Goal: Task Accomplishment & Management: Complete application form

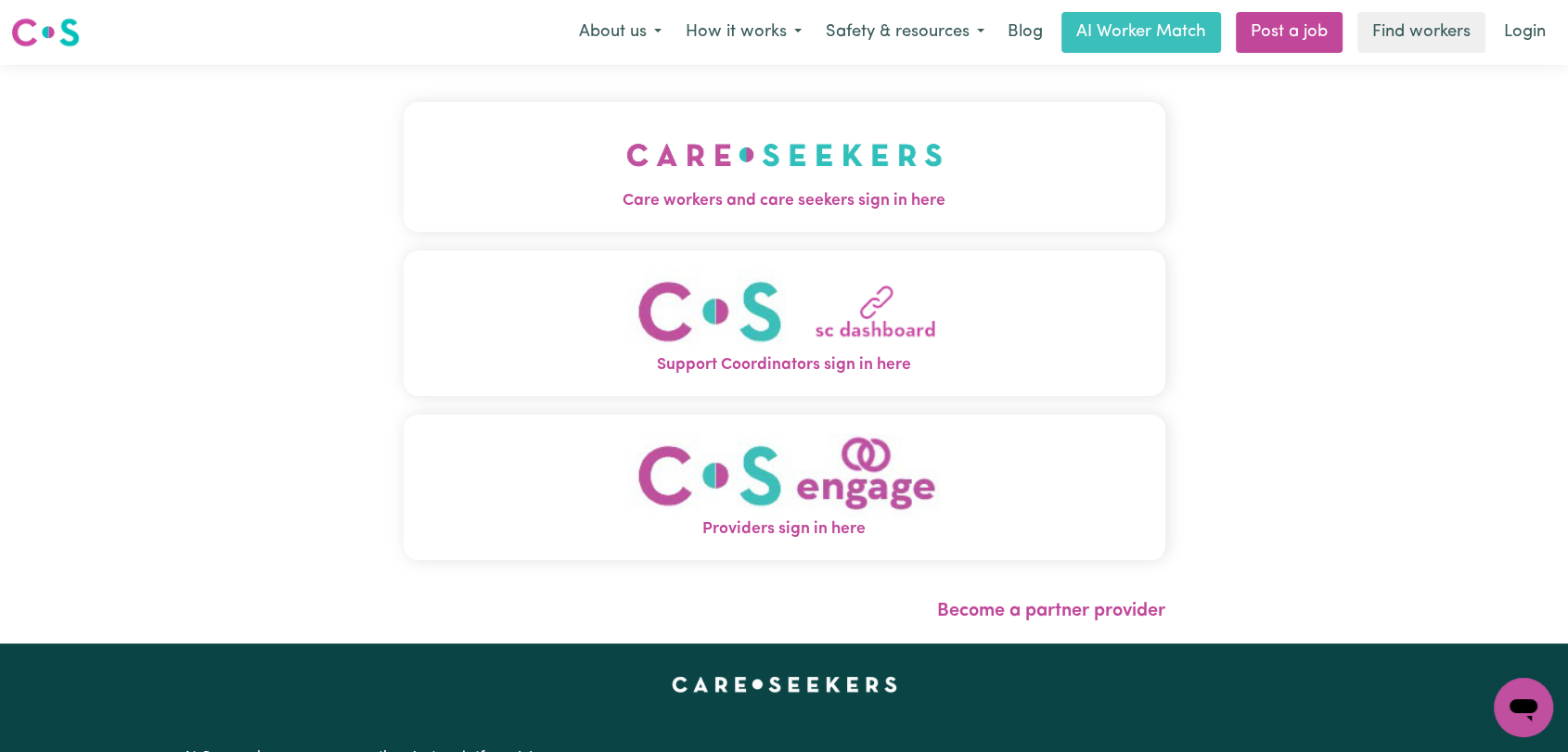
click at [674, 132] on img "Care workers and care seekers sign in here" at bounding box center [784, 155] width 317 height 68
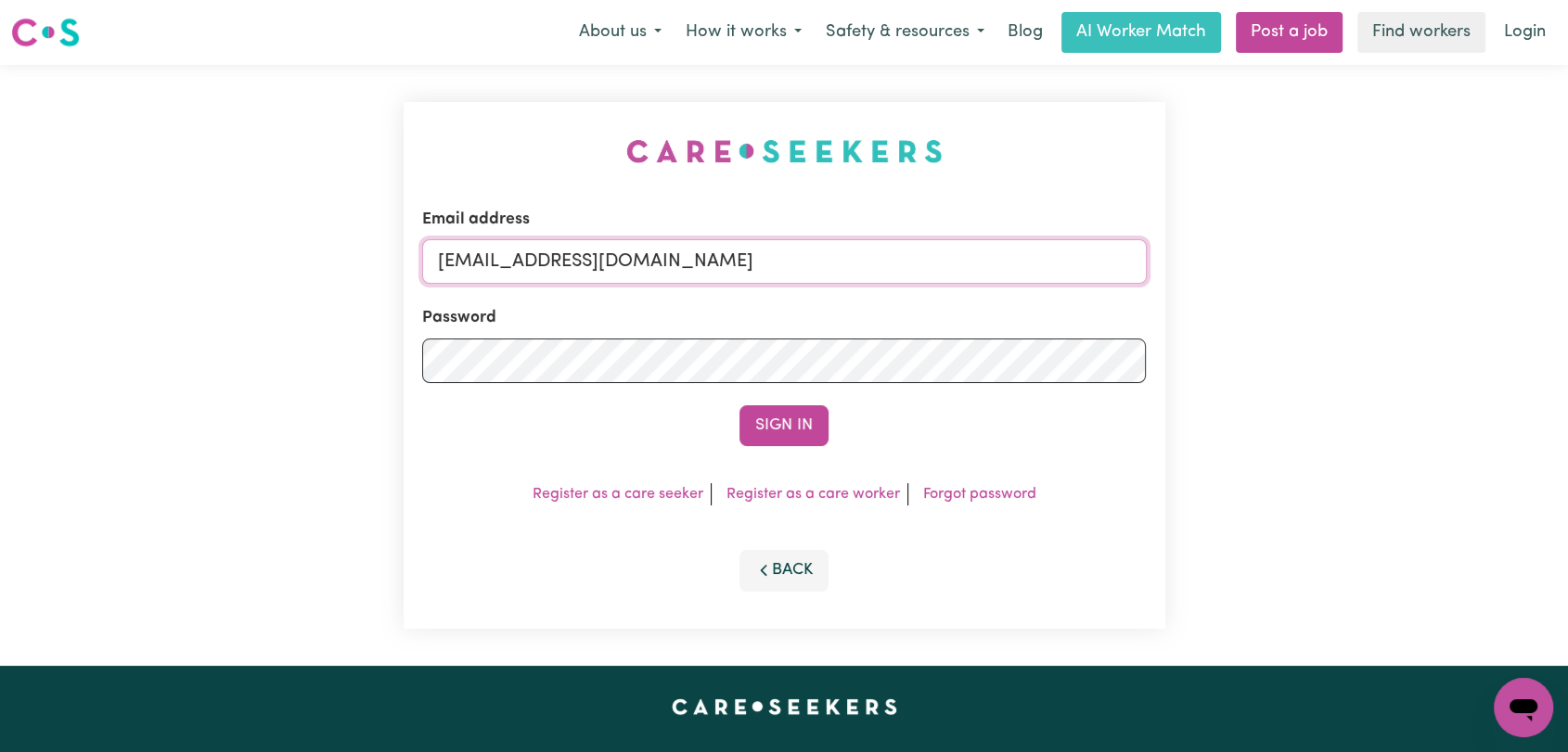
click at [809, 268] on input "onboardingcs@careseekers.com.au" at bounding box center [784, 262] width 725 height 45
drag, startPoint x: 529, startPoint y: 266, endPoint x: 681, endPoint y: 262, distance: 152.1
click at [681, 262] on input "Superuser~jakedworkin@hotmail.com" at bounding box center [784, 262] width 725 height 45
click at [691, 256] on input "Superuser~jakedworkin@hotmail.com" at bounding box center [784, 262] width 725 height 45
drag, startPoint x: 534, startPoint y: 269, endPoint x: 868, endPoint y: 264, distance: 334.0
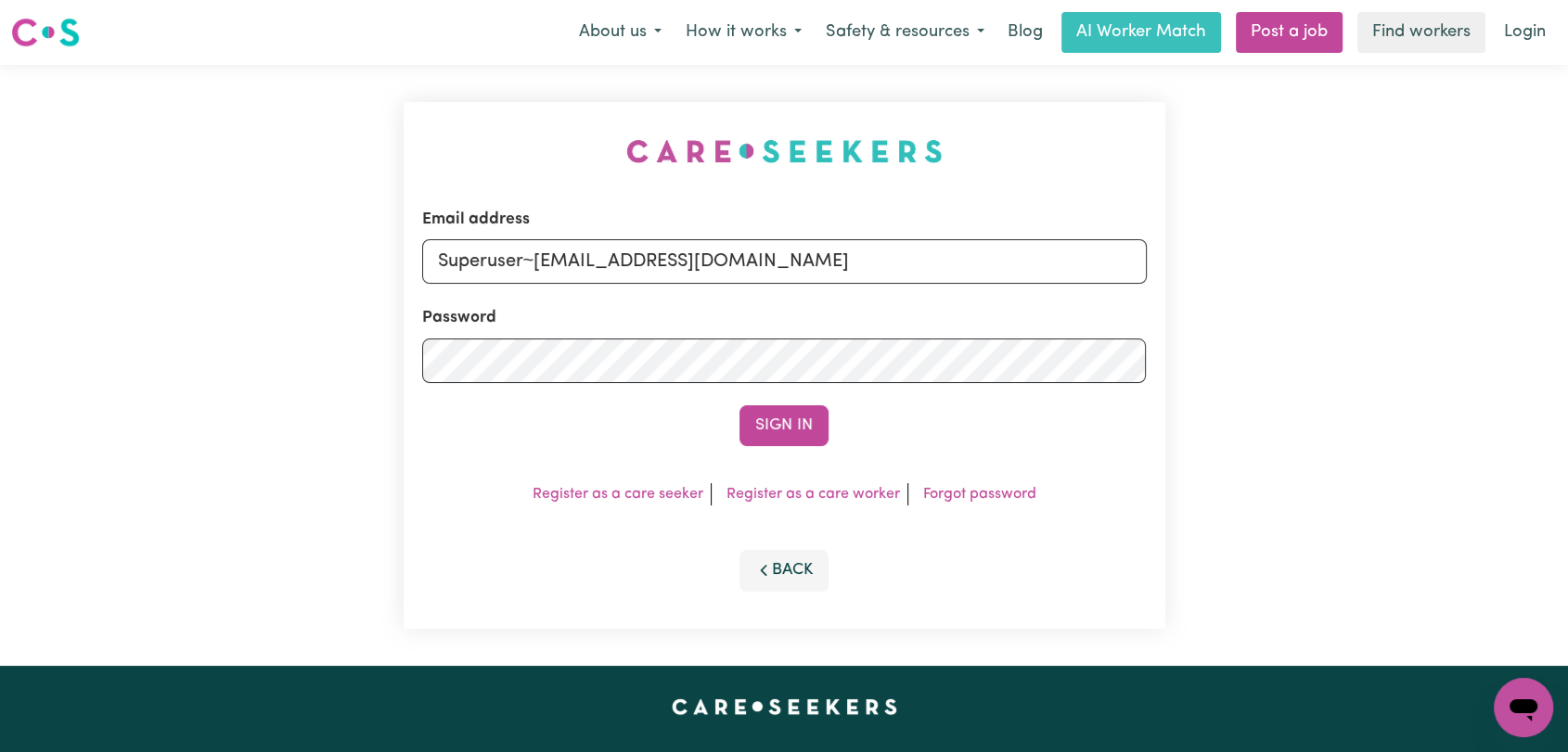
click at [868, 264] on input "Superuser~jakedworkin@hotmail.com" at bounding box center [784, 262] width 725 height 45
type input "Superuser~hababjohn58@gmail.com"
click at [774, 411] on button "Sign In" at bounding box center [784, 426] width 89 height 41
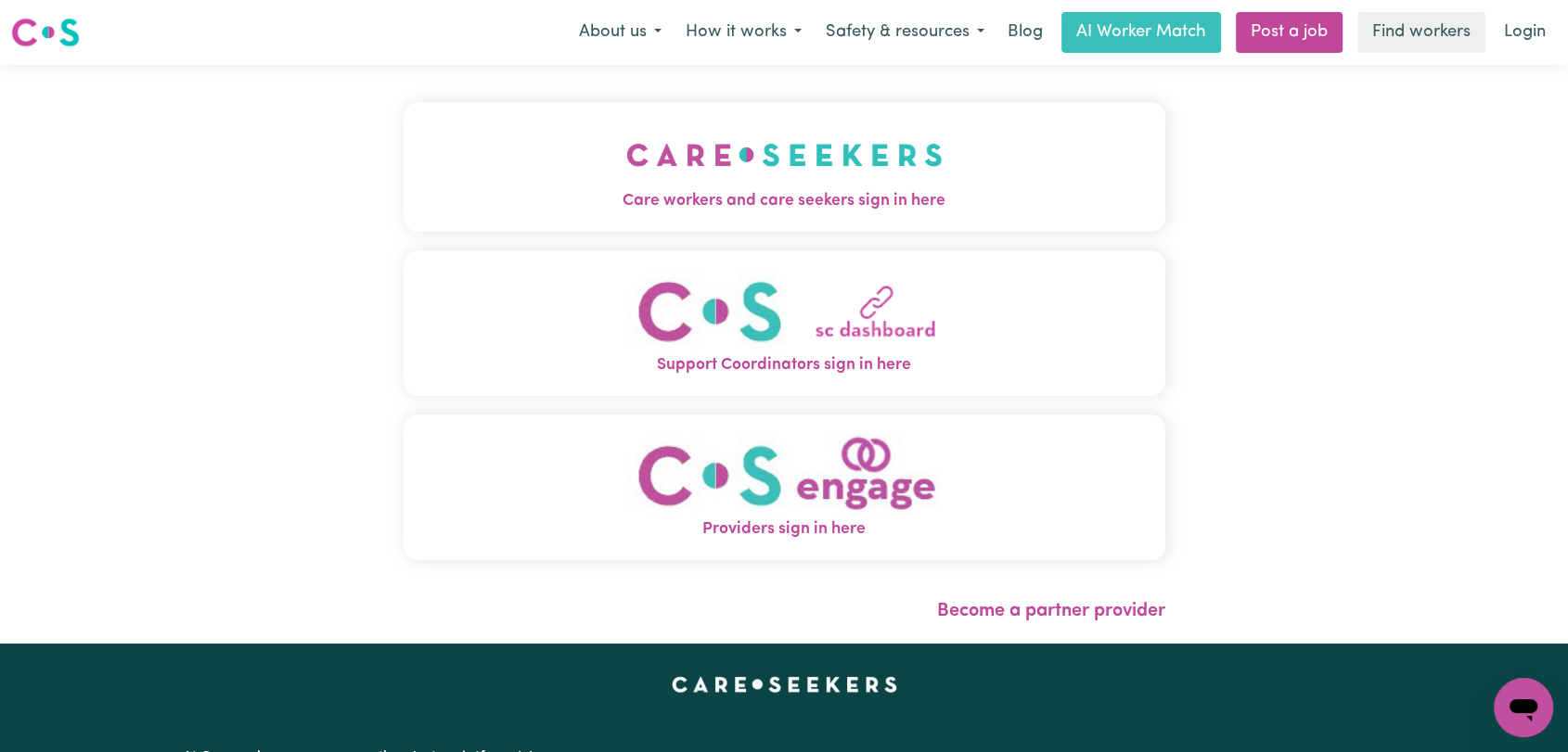
click at [781, 182] on img "Care workers and care seekers sign in here" at bounding box center [784, 155] width 317 height 68
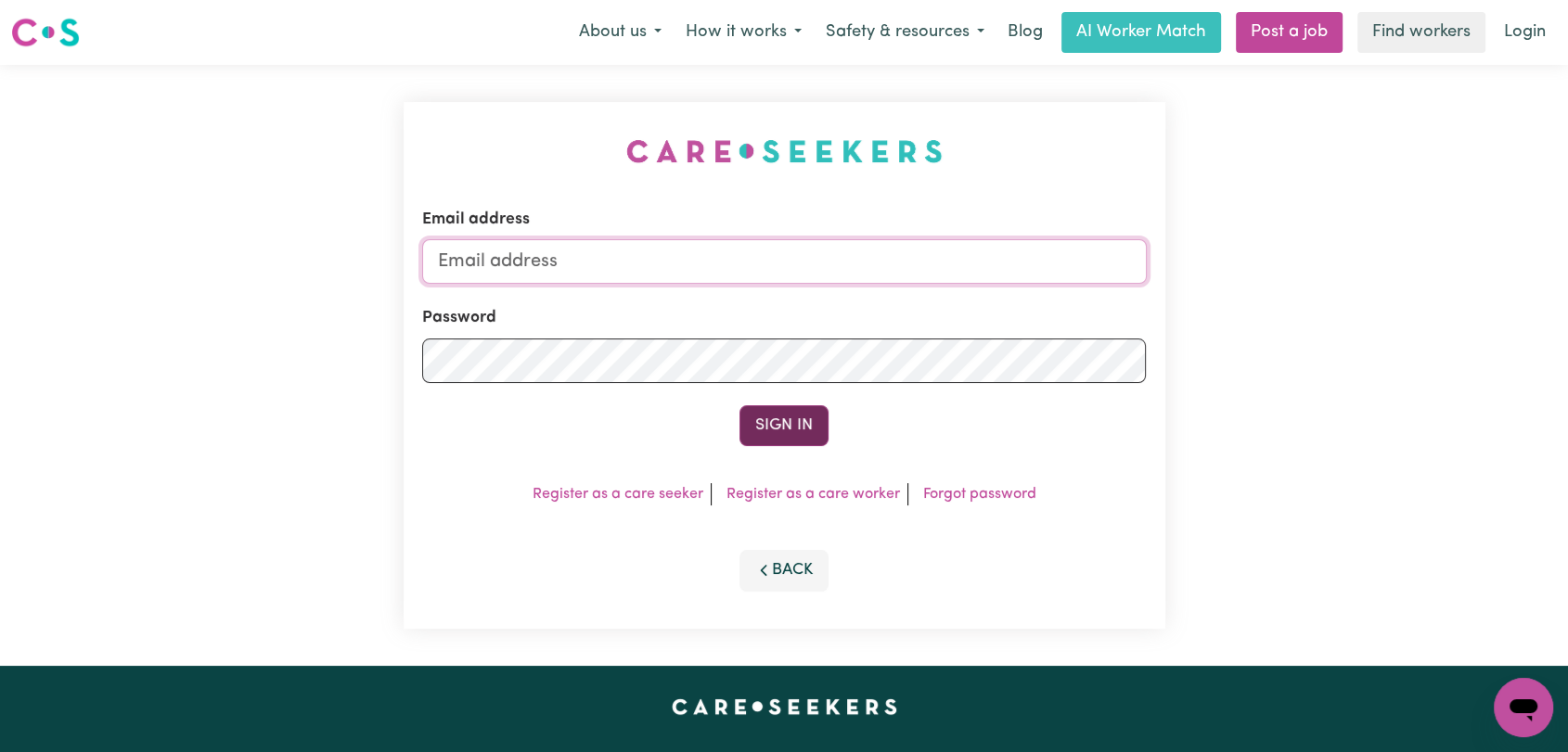
type input "onboardingcs@careseekers.com.au"
click at [781, 422] on button "Sign In" at bounding box center [784, 426] width 89 height 41
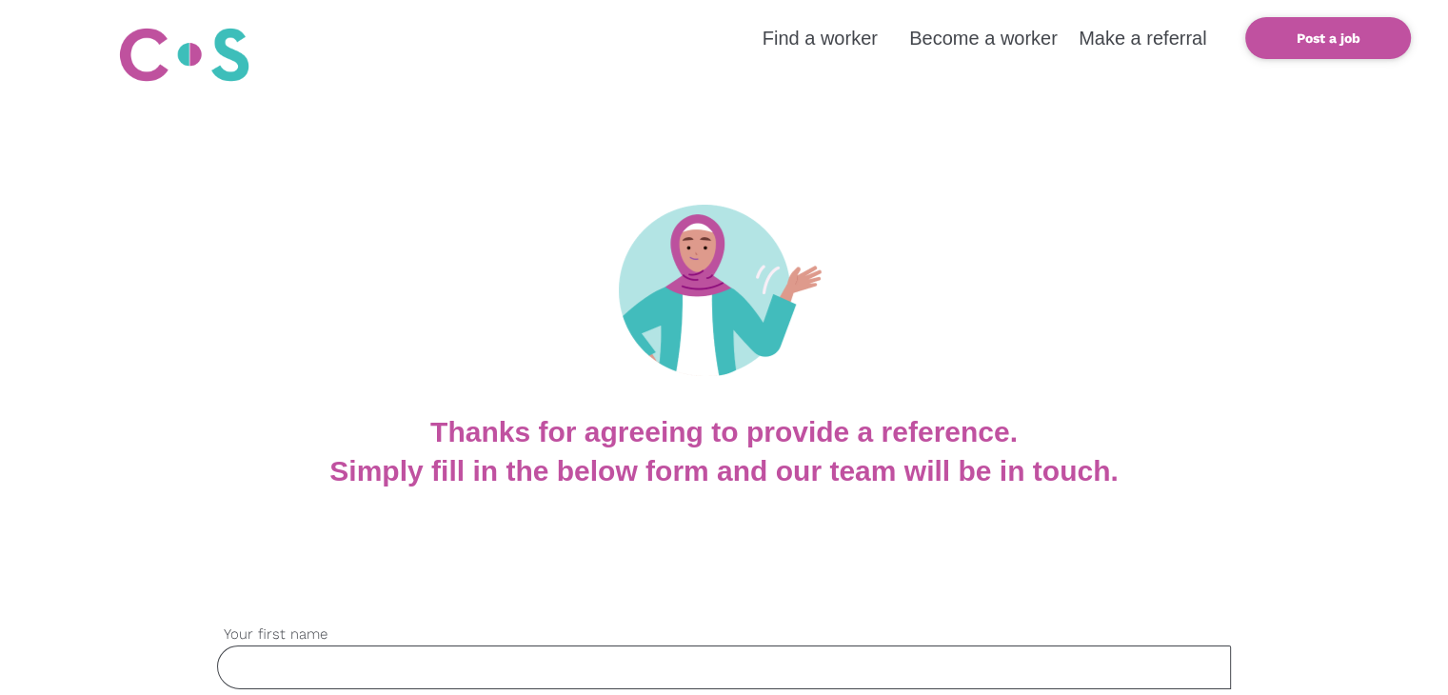
scroll to position [190, 0]
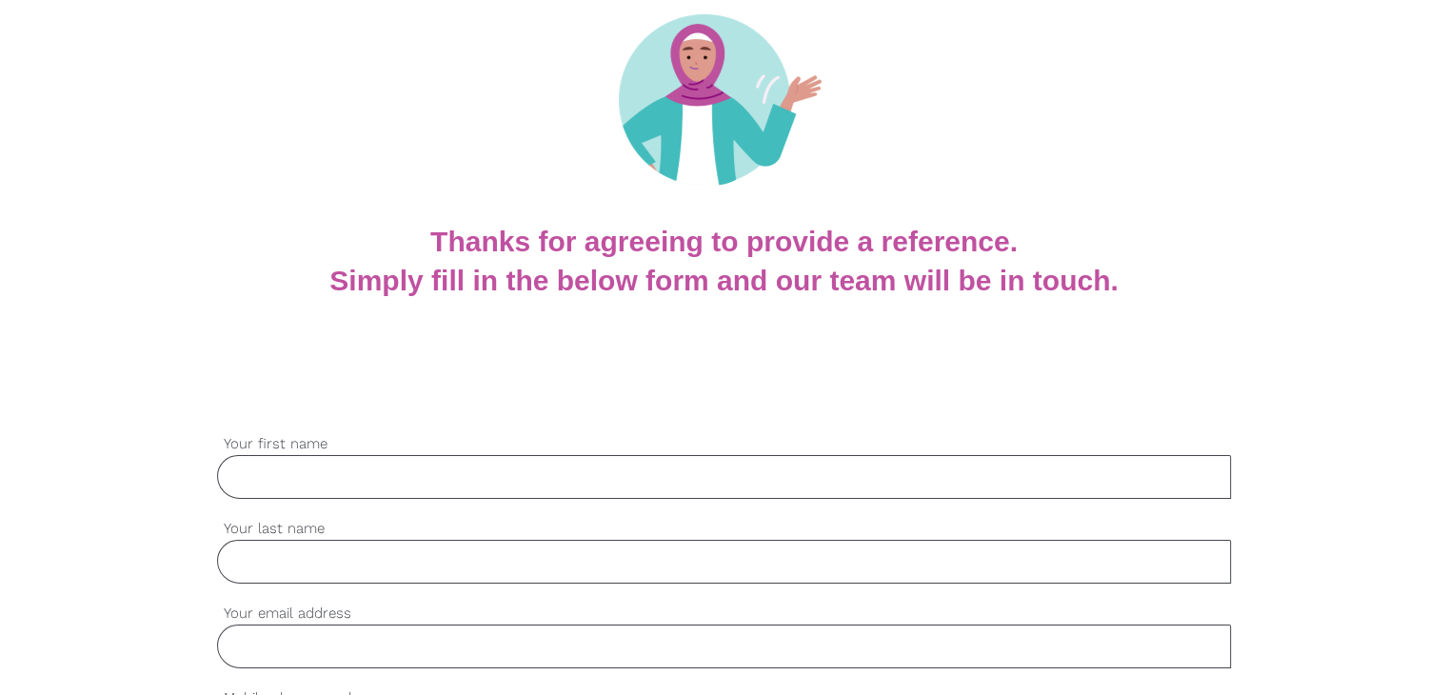
click at [365, 475] on input "Your first name" at bounding box center [724, 477] width 1014 height 44
paste input "Yetunde"
type input "Yetunde"
click at [271, 581] on input "Your last name" at bounding box center [724, 562] width 1014 height 44
paste input "Adesina"
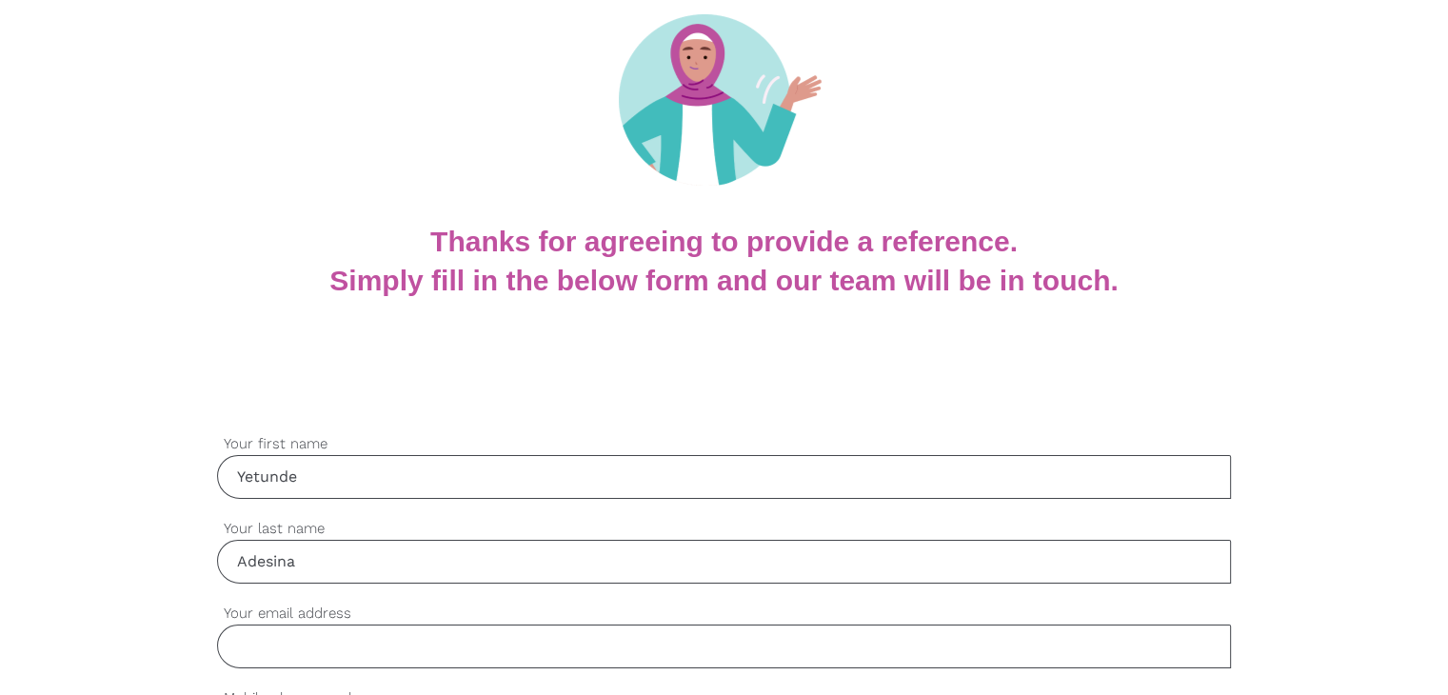
type input "Adesina"
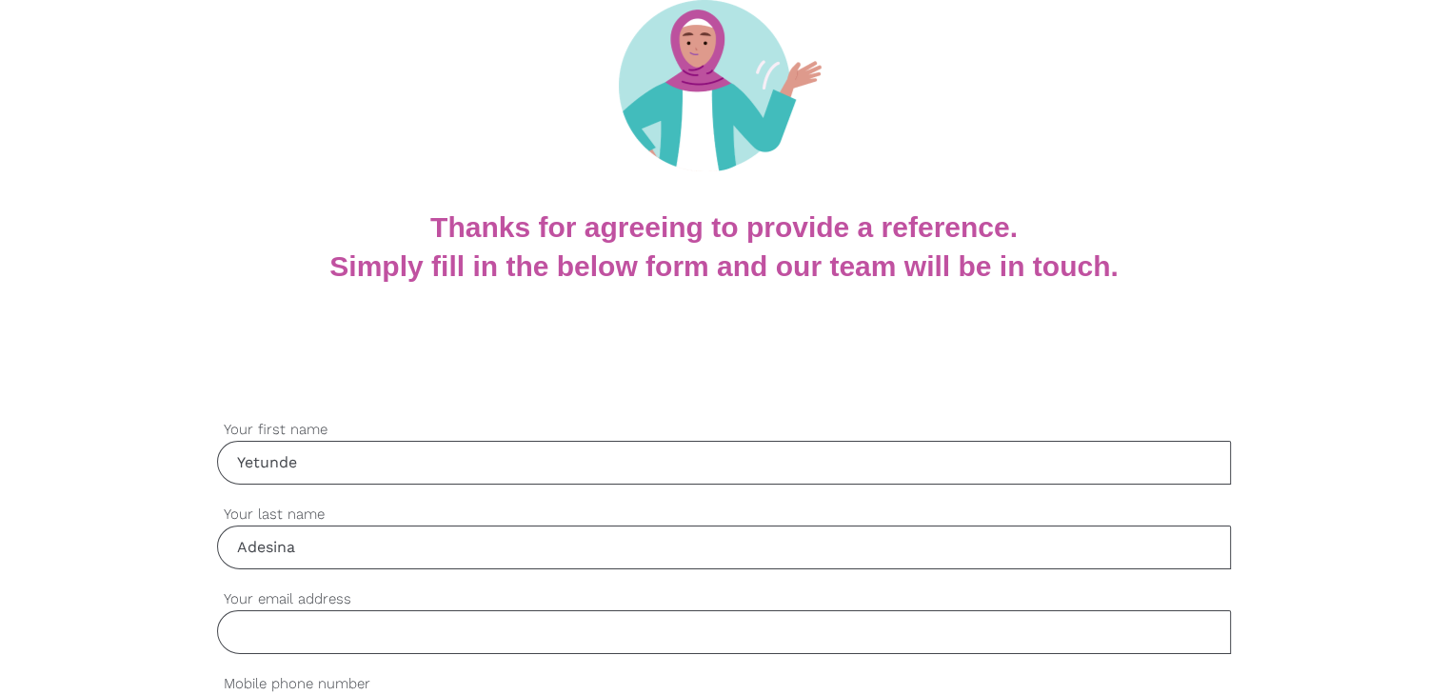
scroll to position [381, 0]
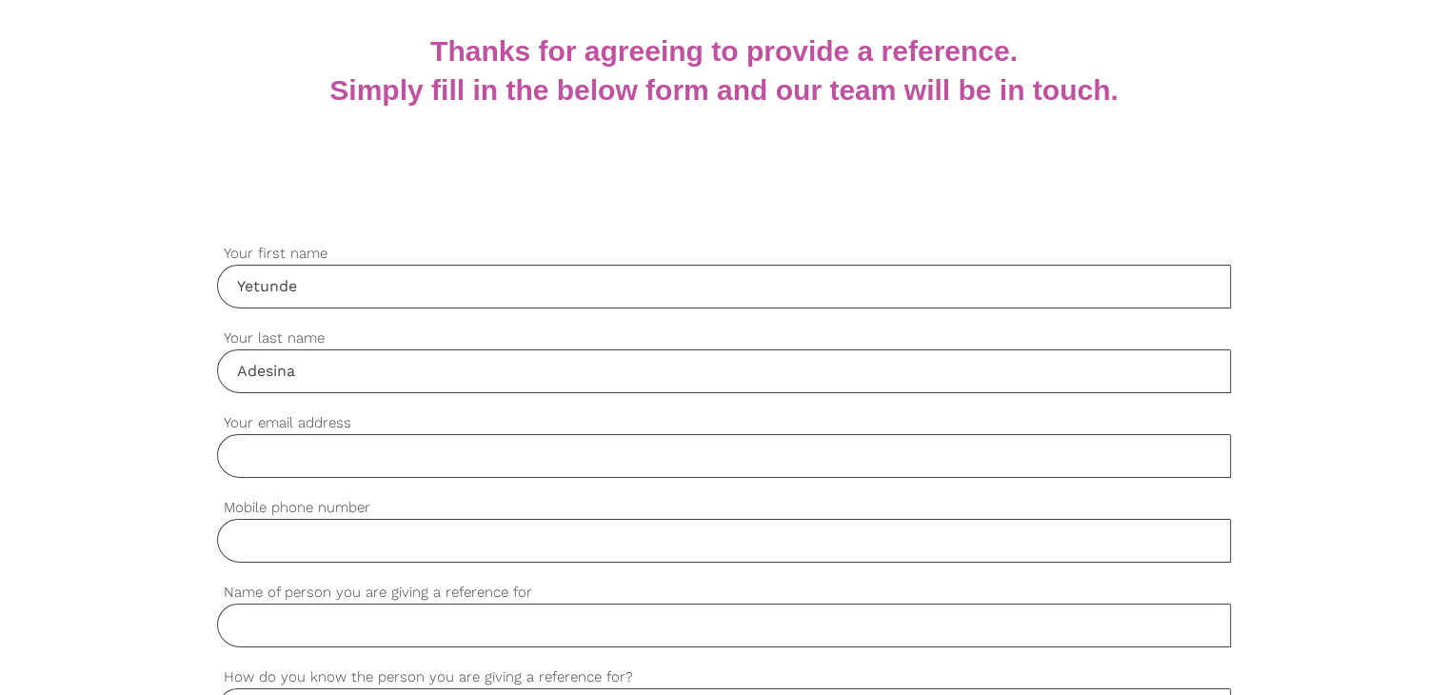
click at [333, 465] on input "Your email address" at bounding box center [724, 456] width 1014 height 44
paste input "yetundetolulope@yahoo.com"
type input "yetundetolulope@yahoo.com"
drag, startPoint x: 428, startPoint y: 549, endPoint x: 384, endPoint y: 538, distance: 45.3
click at [428, 549] on input "Mobile phone number" at bounding box center [724, 541] width 1014 height 44
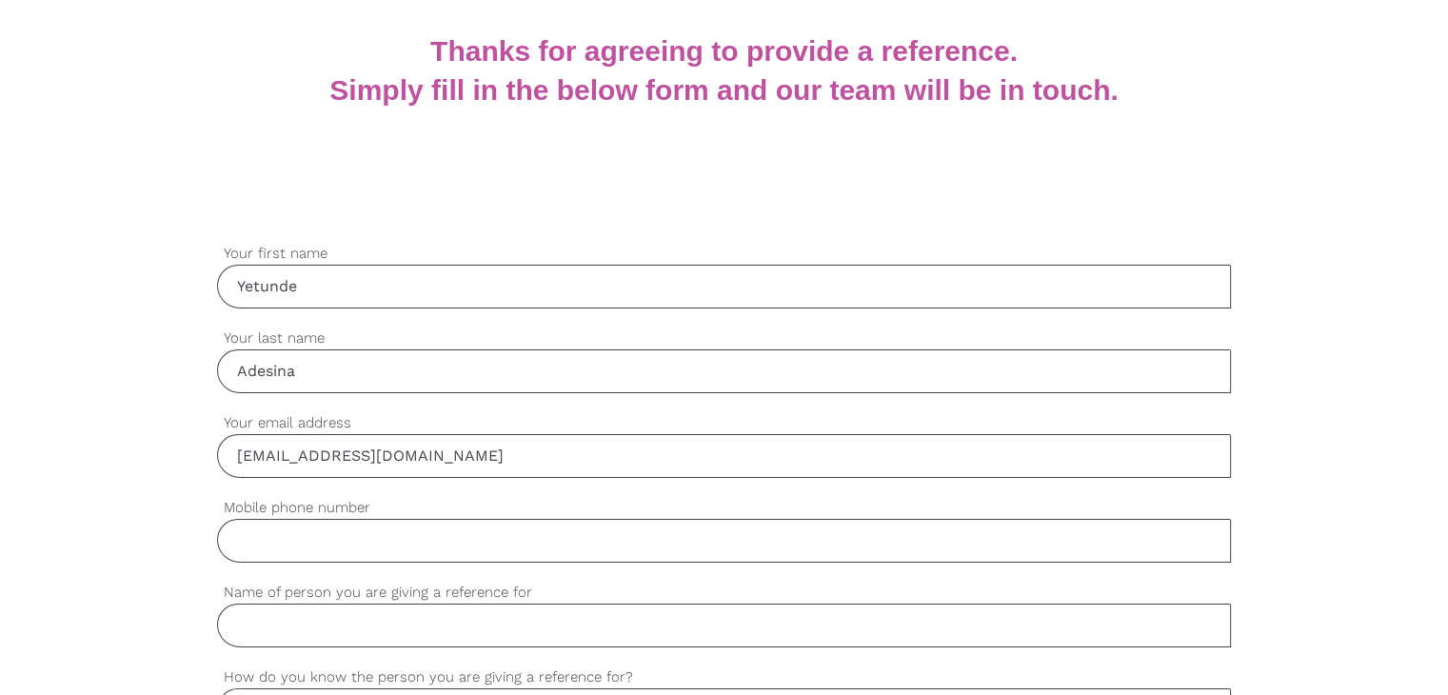
paste input "0469951301"
type input "0469951301"
click at [329, 629] on input "Name of person you are giving a reference for" at bounding box center [724, 626] width 1014 height 44
paste input "Kaede Memon"
type input "Kaede Memon"
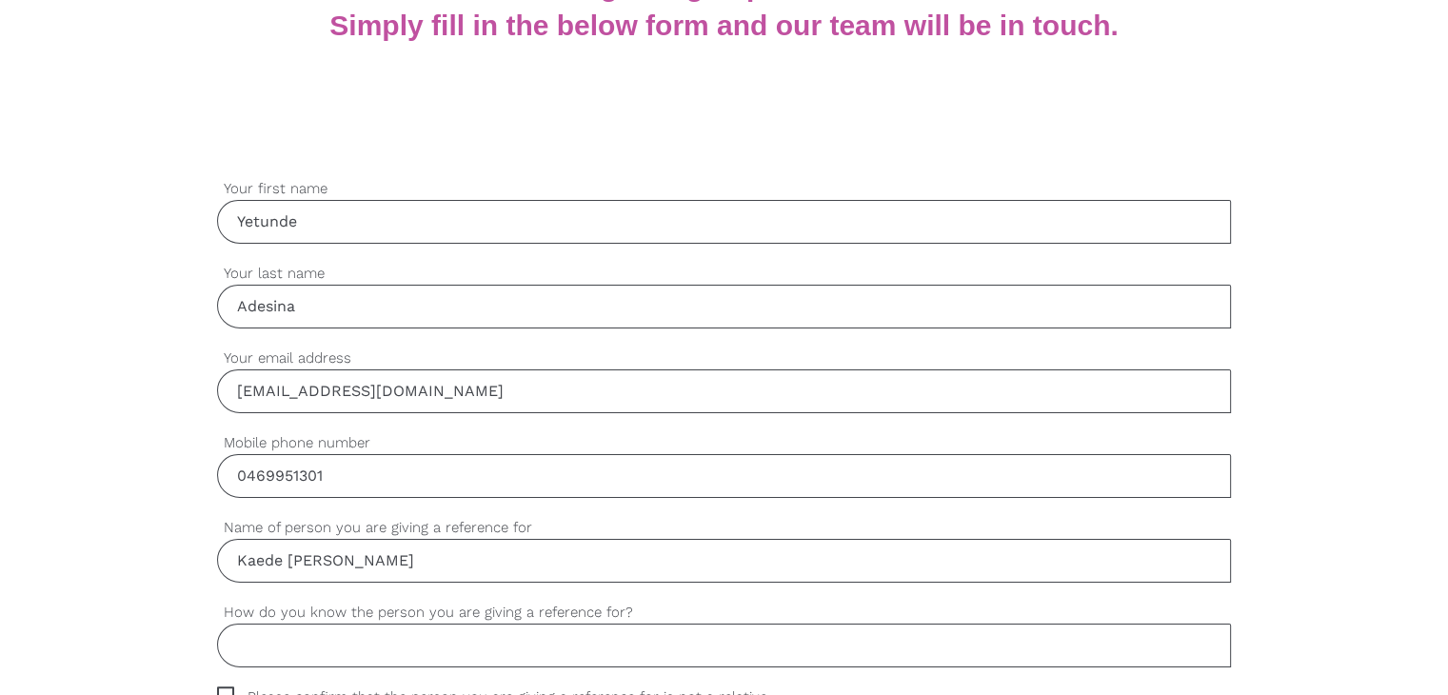
scroll to position [571, 0]
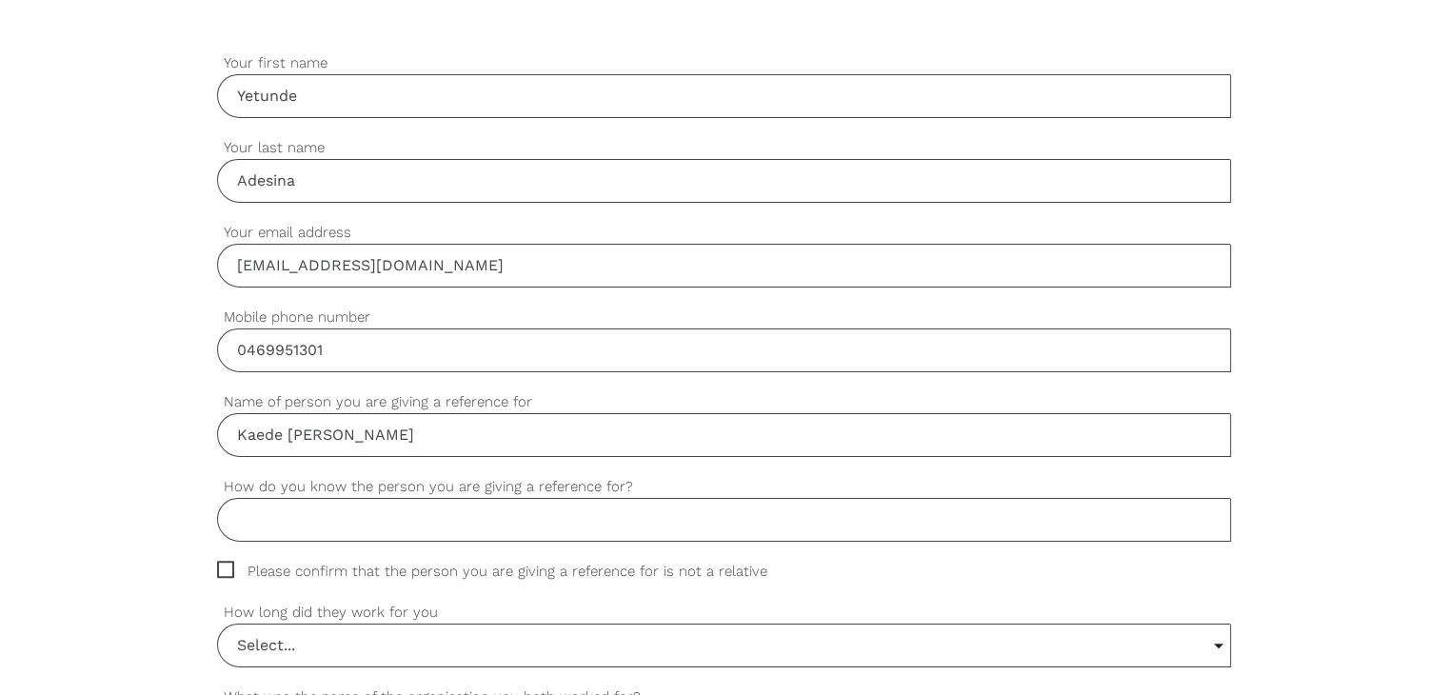
click at [403, 532] on input "How do you know the person you are giving a reference for?" at bounding box center [724, 520] width 1014 height 44
paste input "Kaede is one of our staff members before, she’s a very wonderful lady to work w…"
type input "Kaede is one of our staff members before, she’s a very wonderful lady to work w…"
click at [230, 569] on span "Please confirm that the person you are giving a reference for is not a relative" at bounding box center [510, 572] width 587 height 22
click at [230, 569] on input "Please confirm that the person you are giving a reference for is not a relative" at bounding box center [223, 567] width 12 height 12
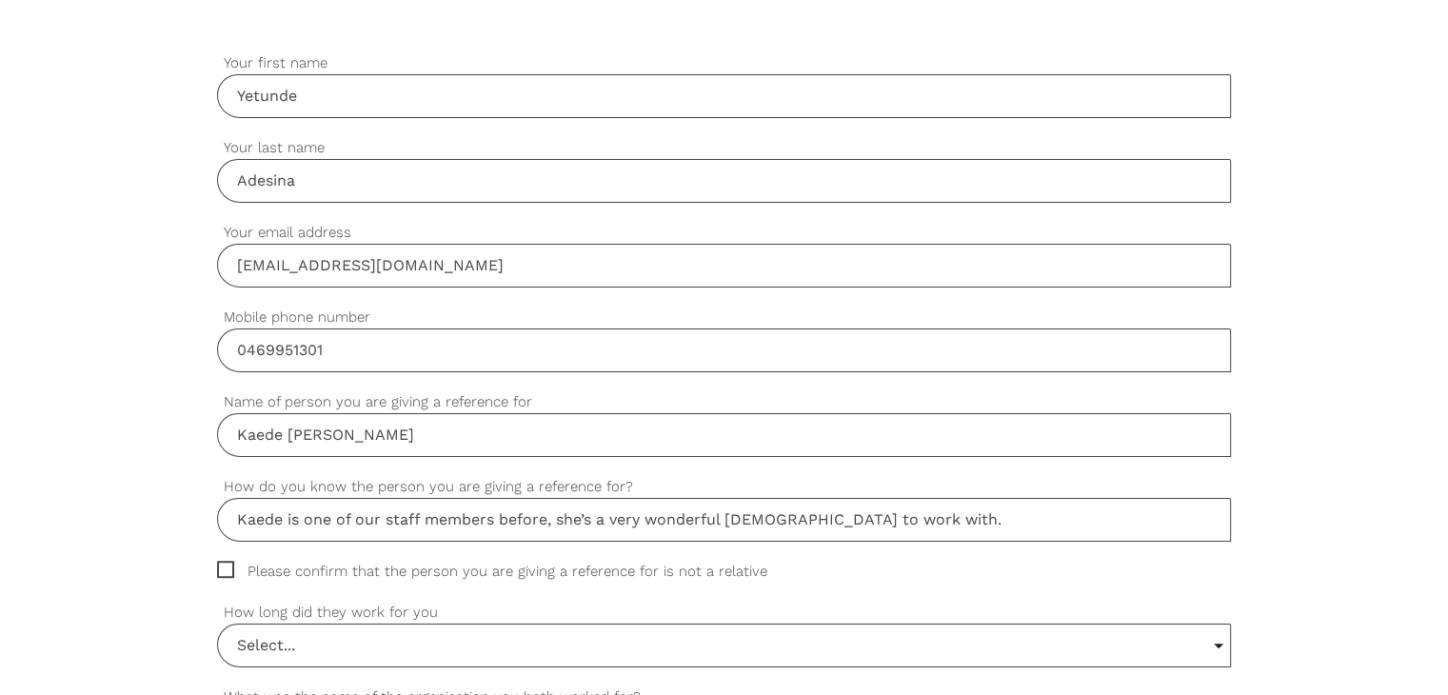
checkbox input "true"
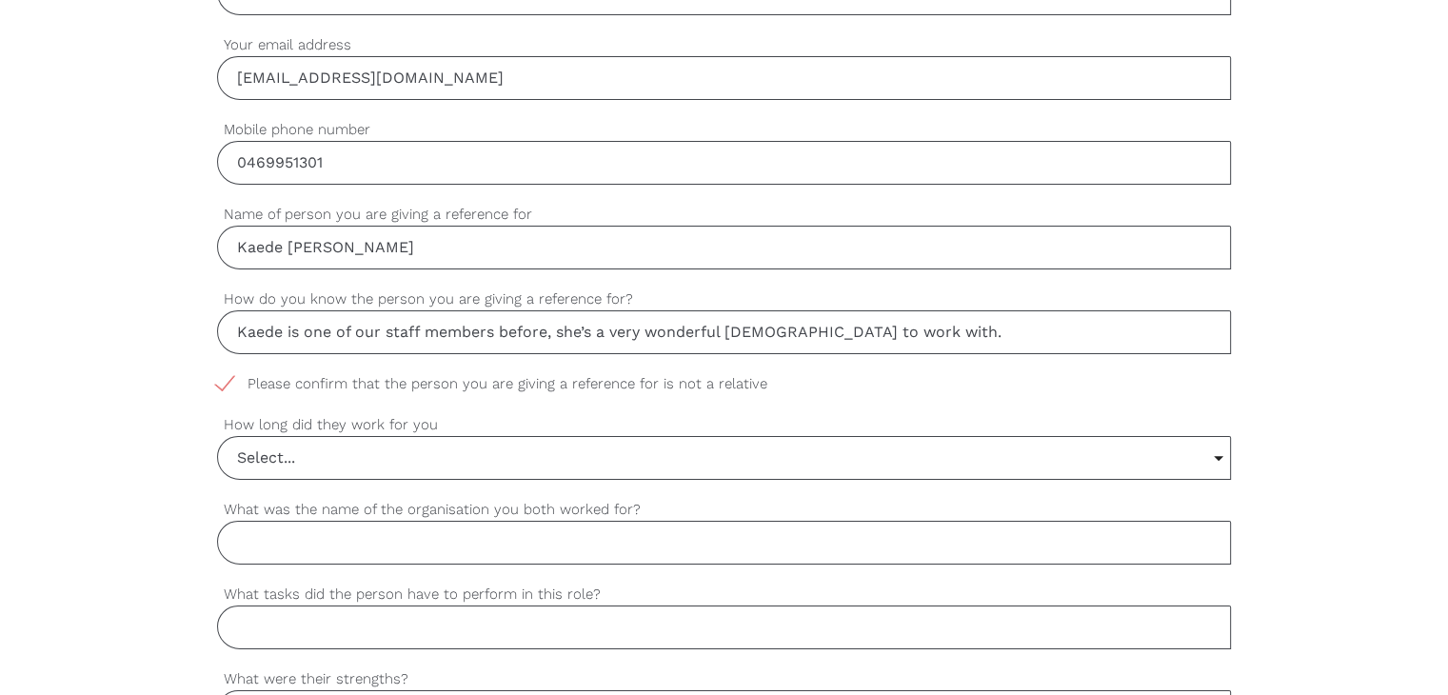
scroll to position [762, 0]
click at [386, 447] on input "Select..." at bounding box center [724, 455] width 1012 height 42
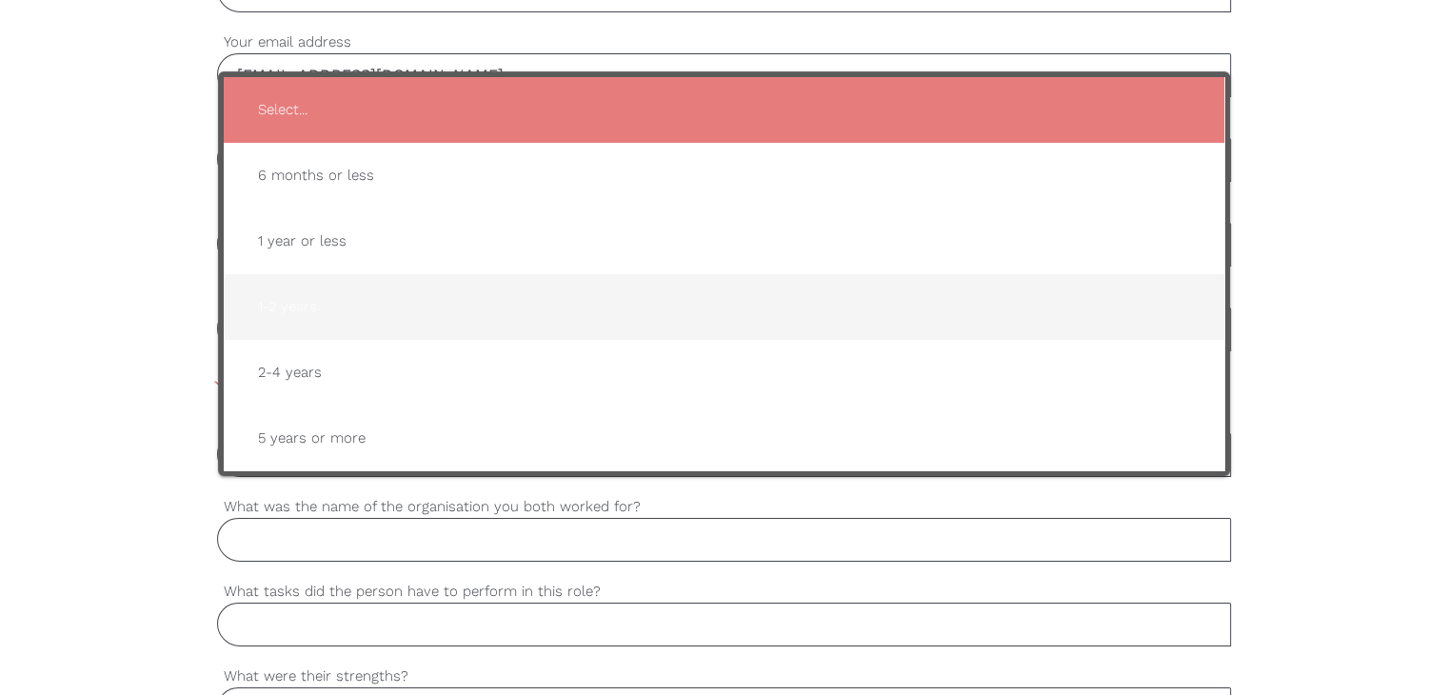
click at [320, 291] on span "1-2 years" at bounding box center [724, 307] width 963 height 47
type input "1-2 years"
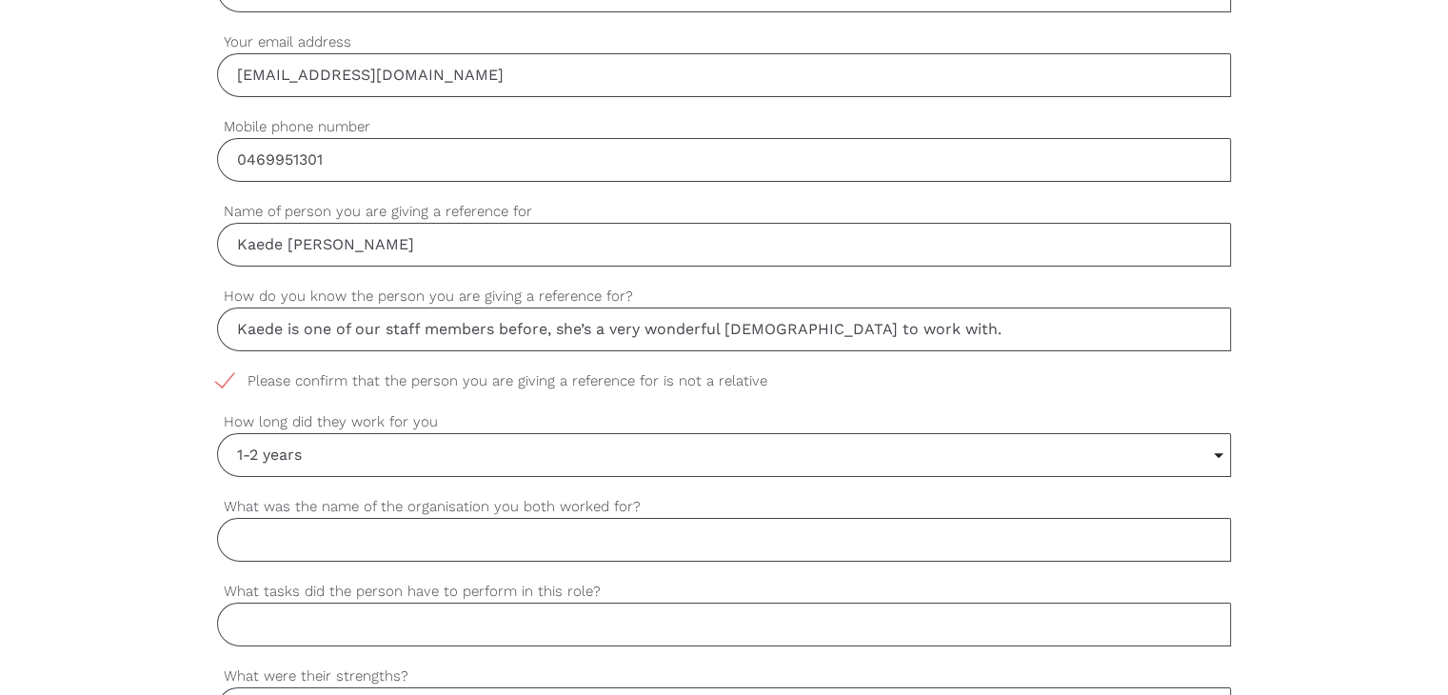
click at [243, 534] on input "What was the name of the organisation you both worked for?" at bounding box center [724, 540] width 1014 height 44
paste input "She’s very good in all her tasks, showering, companionship, pc, etc"
type input "She’s very good in all her tasks, showering, companionship, pc, etc"
click at [287, 639] on input "What tasks did the person have to perform in this role?" at bounding box center [724, 625] width 1014 height 44
paste input "She’s very good in all her tasks, showering, companionship, pc, etc"
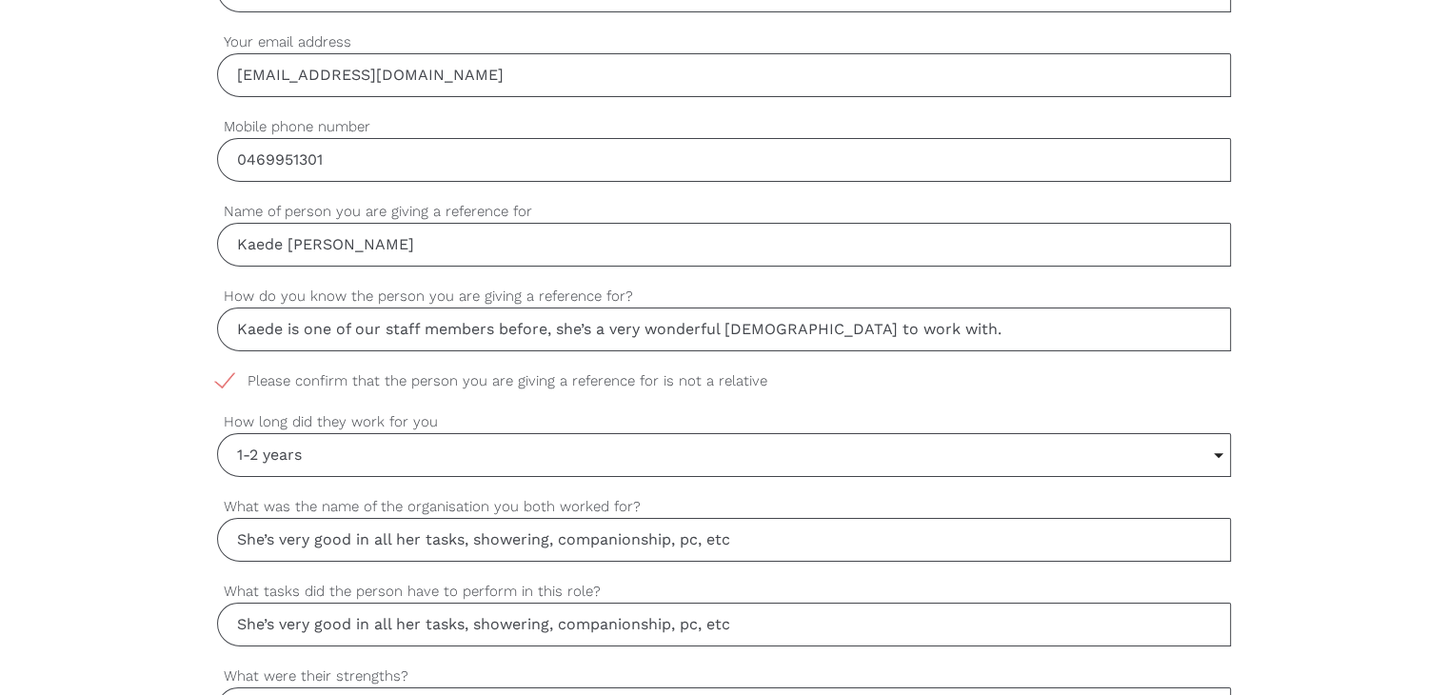
type input "She’s very good in all her tasks, showering, companionship, pc, etc"
click at [440, 540] on input "She’s very good in all her tasks, showering, companionship, pc, etc" at bounding box center [724, 540] width 1014 height 44
drag, startPoint x: 376, startPoint y: 544, endPoint x: 361, endPoint y: 543, distance: 15.3
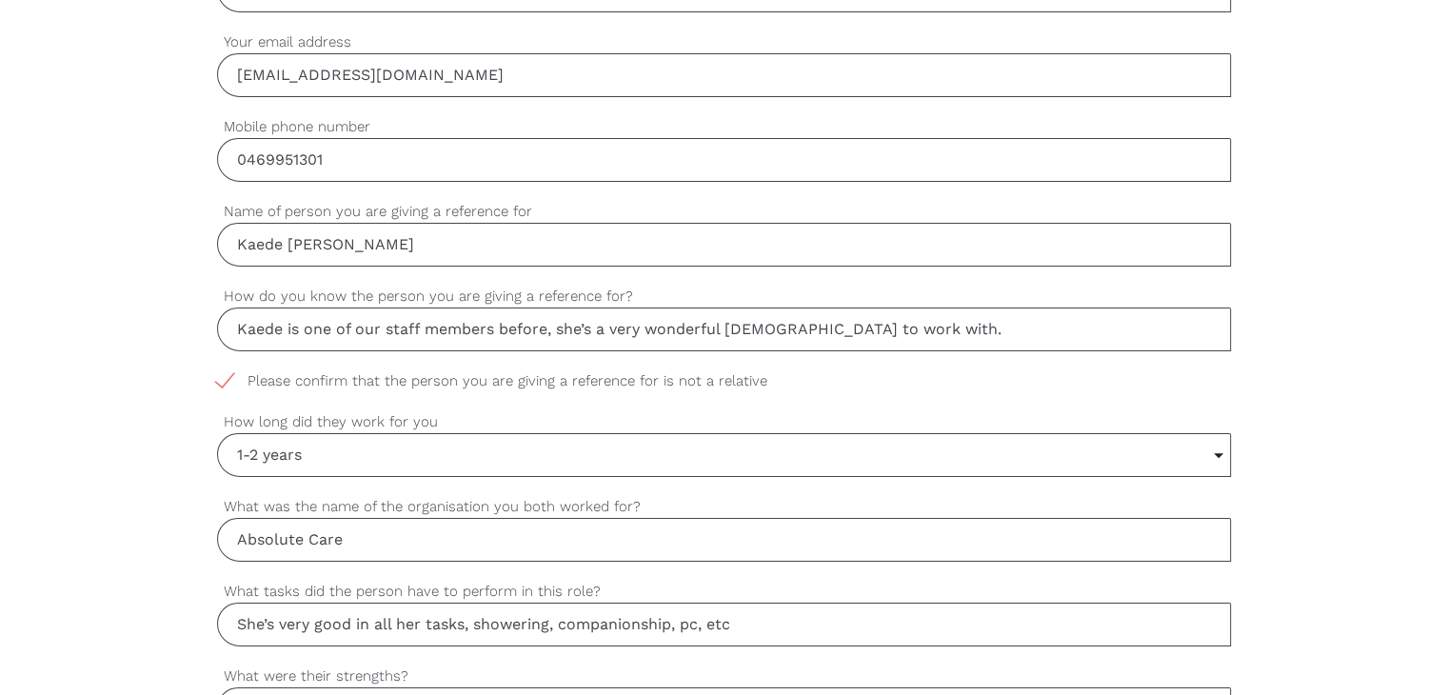
click at [373, 543] on input "Absolute Care" at bounding box center [724, 540] width 1014 height 44
click at [330, 535] on input "Absolute Care" at bounding box center [724, 540] width 1014 height 44
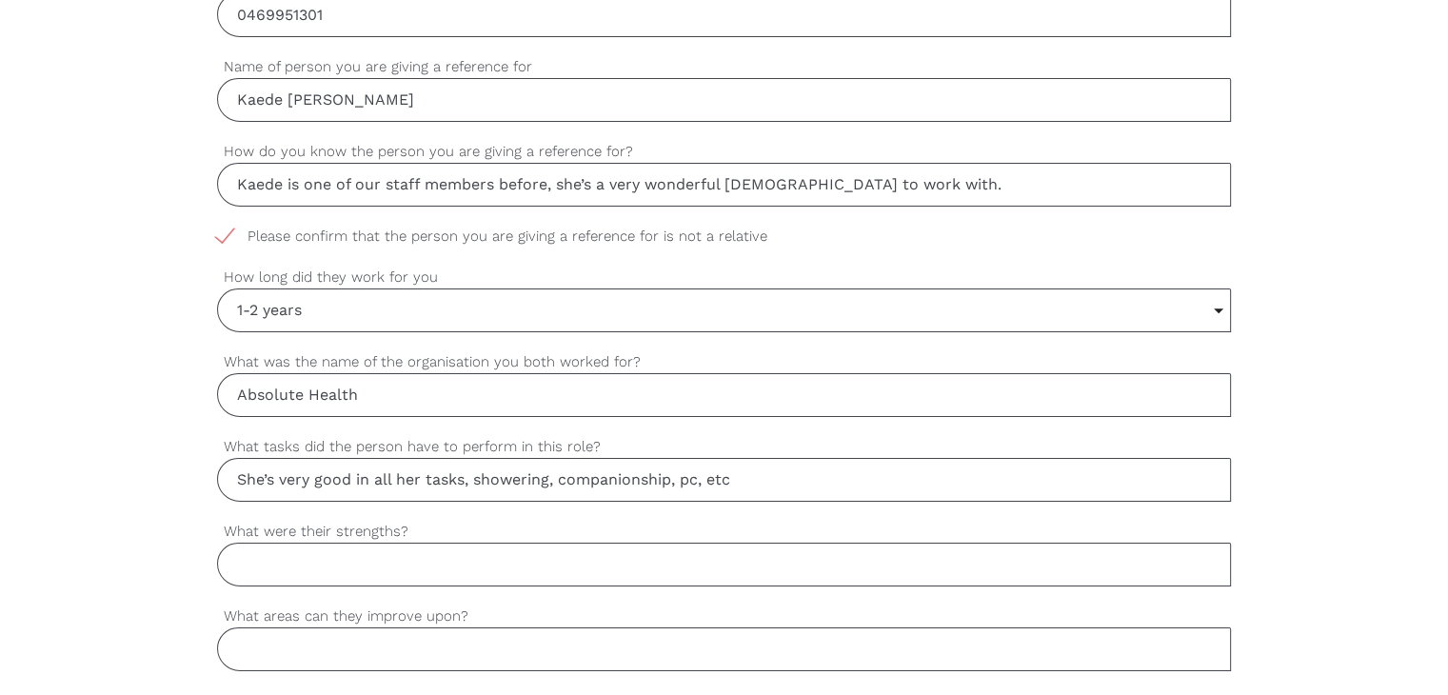
scroll to position [952, 0]
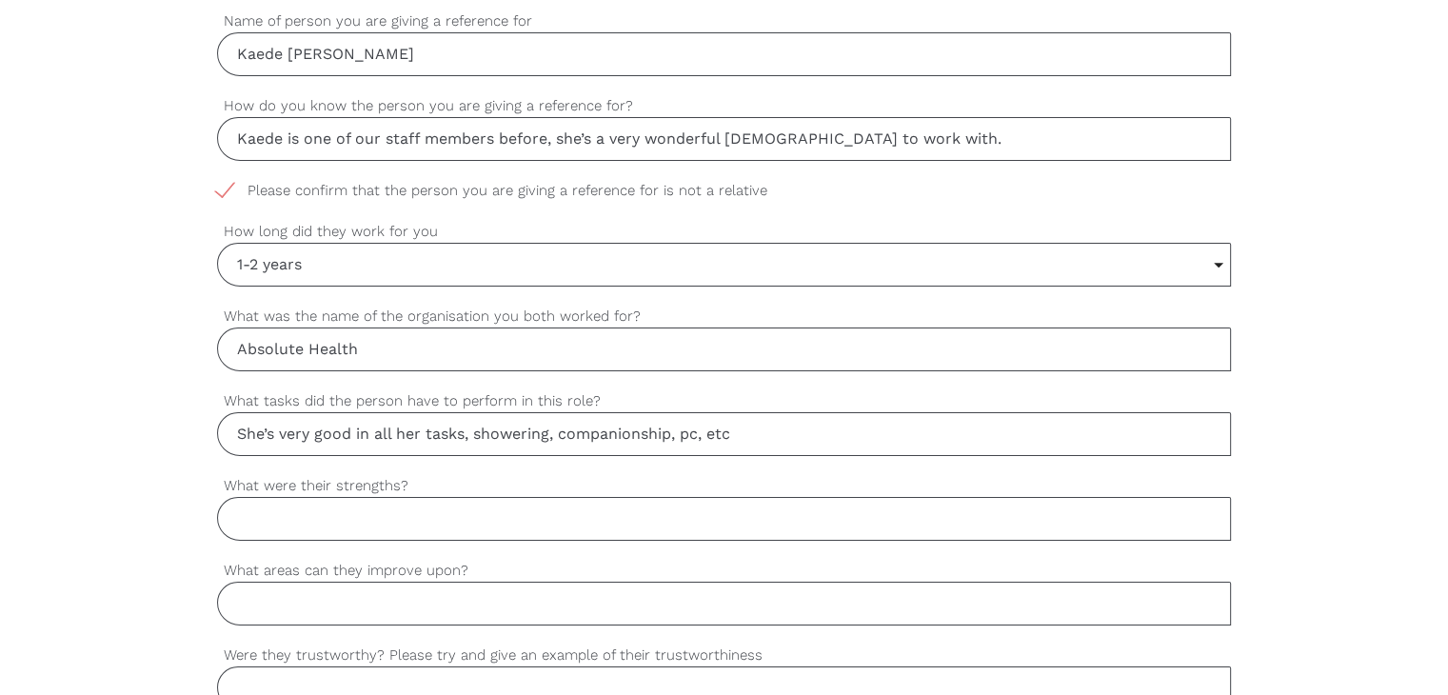
type input "Absolute Health"
drag, startPoint x: 298, startPoint y: 522, endPoint x: 244, endPoint y: 257, distance: 270.3
click at [298, 520] on input "What were their strengths?" at bounding box center [724, 519] width 1014 height 44
click at [96, 418] on div "settings Yetunde Your first name settings Adesina Your last name settings yetun…" at bounding box center [724, 527] width 1448 height 1788
click at [263, 511] on input "What were their strengths?" at bounding box center [724, 519] width 1014 height 44
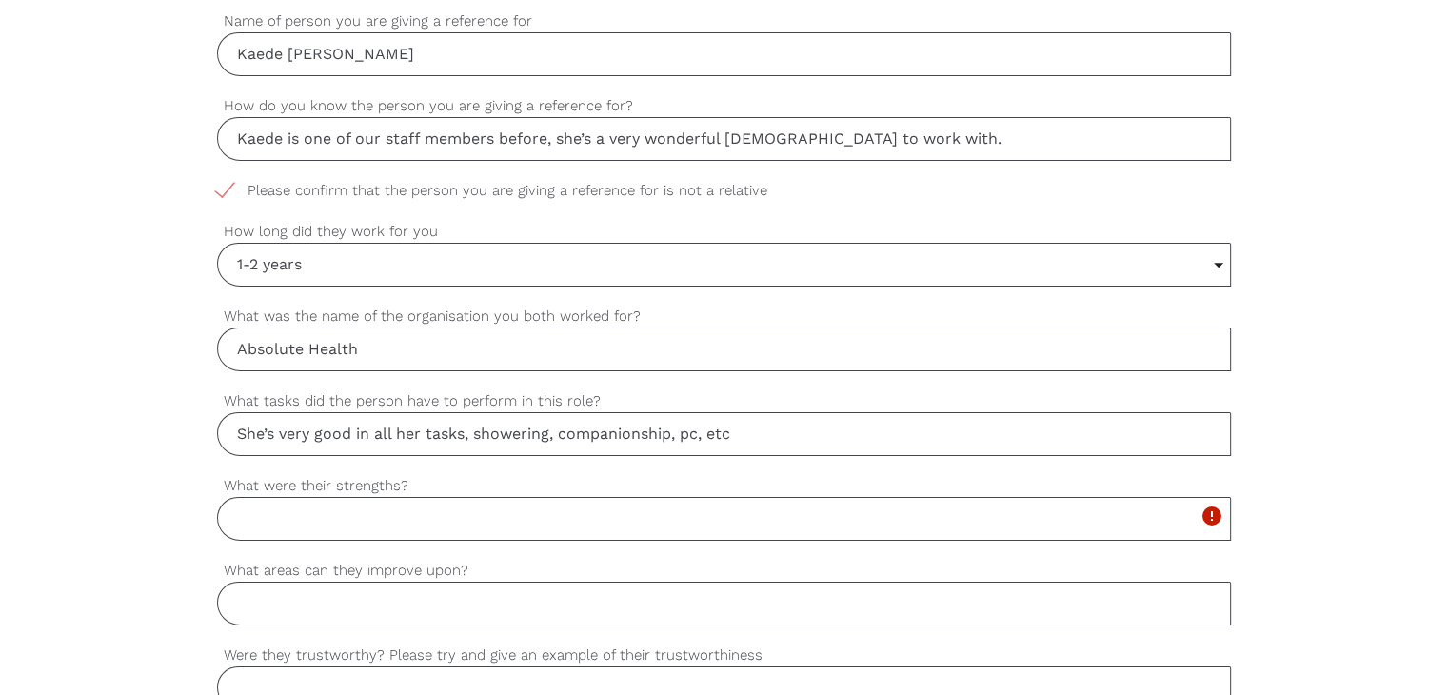
paste input "She’s very kind, and strong in communication skills also pay attention to detai…"
type input "She’s very kind, and strong in communication skills also pay attention to detai…"
click at [285, 596] on input "What areas can they improve upon?" at bounding box center [724, 604] width 1014 height 44
paste input "No, She’s very reliable"
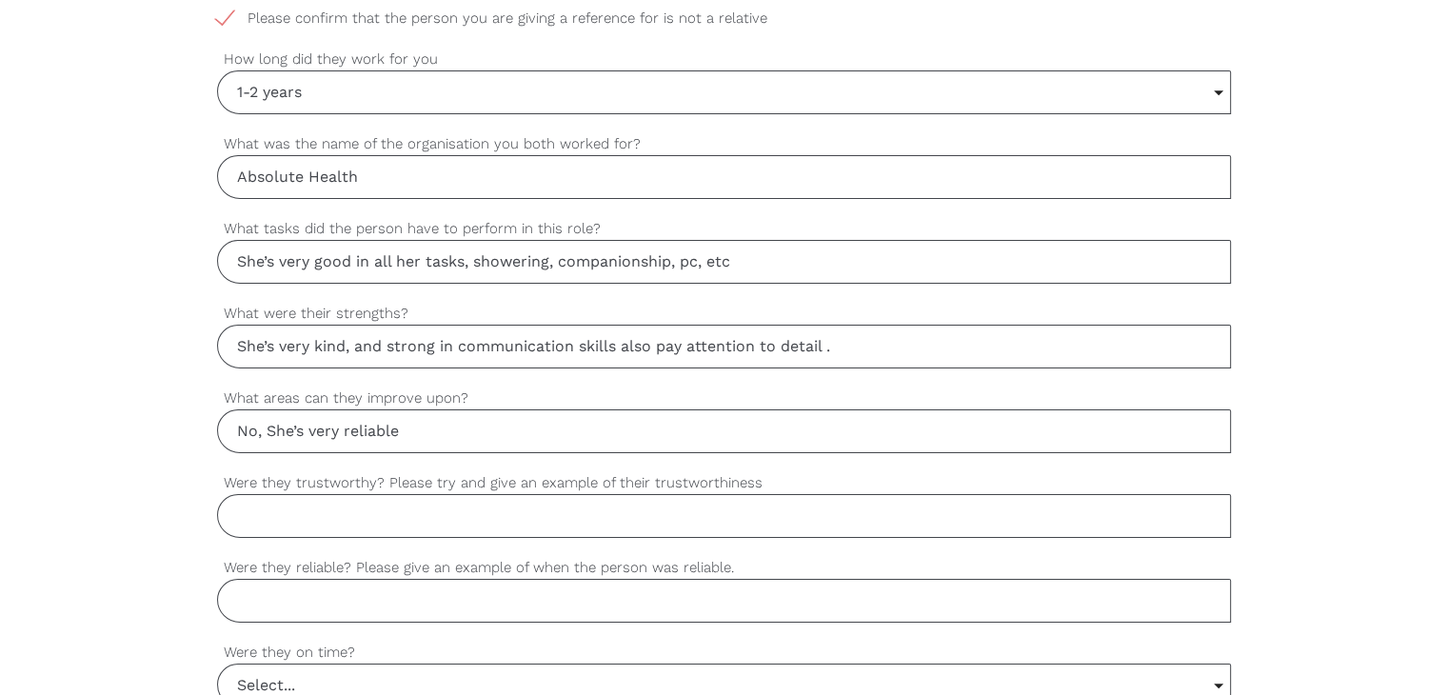
scroll to position [1143, 0]
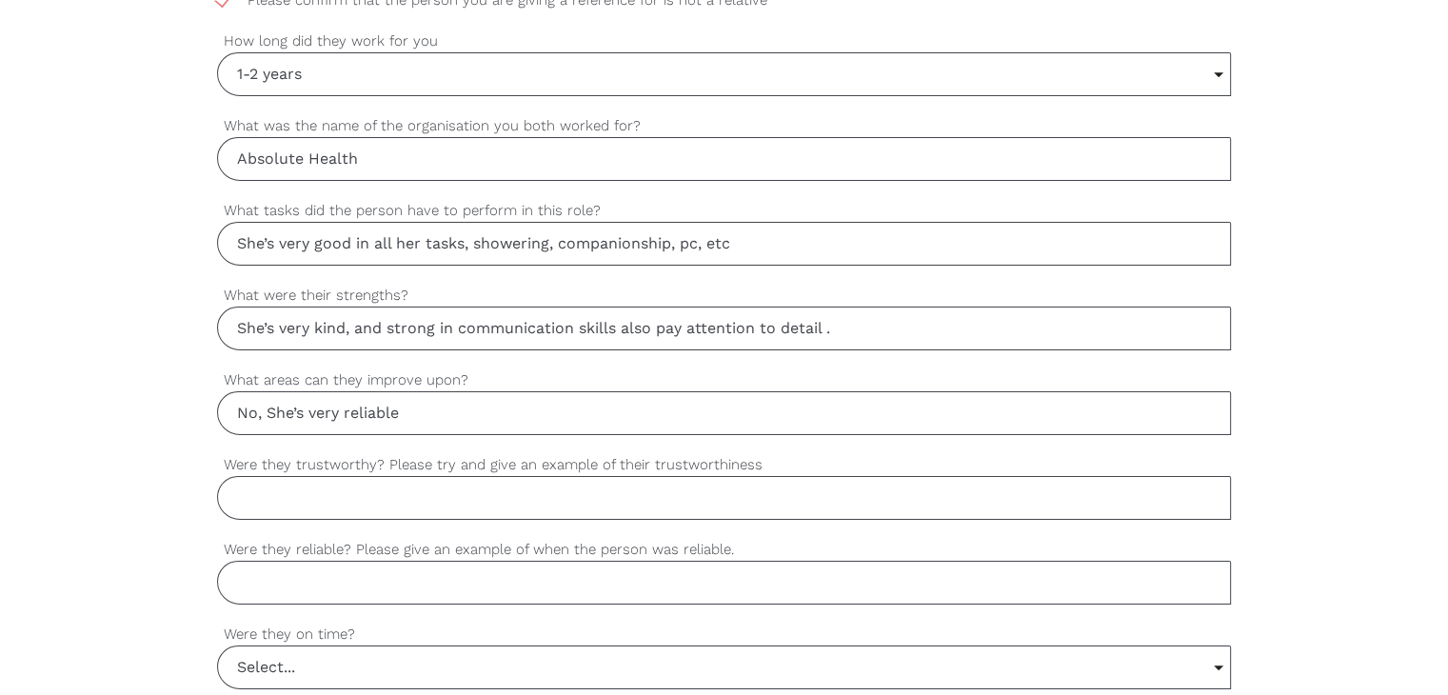
type input "No, She’s very reliable"
click at [259, 501] on input "Were they trustworthy? Please try and give an example of their trustworthiness" at bounding box center [724, 498] width 1014 height 44
paste input "Yes, she’s very very reliable and respectful when it comes to time and respect …"
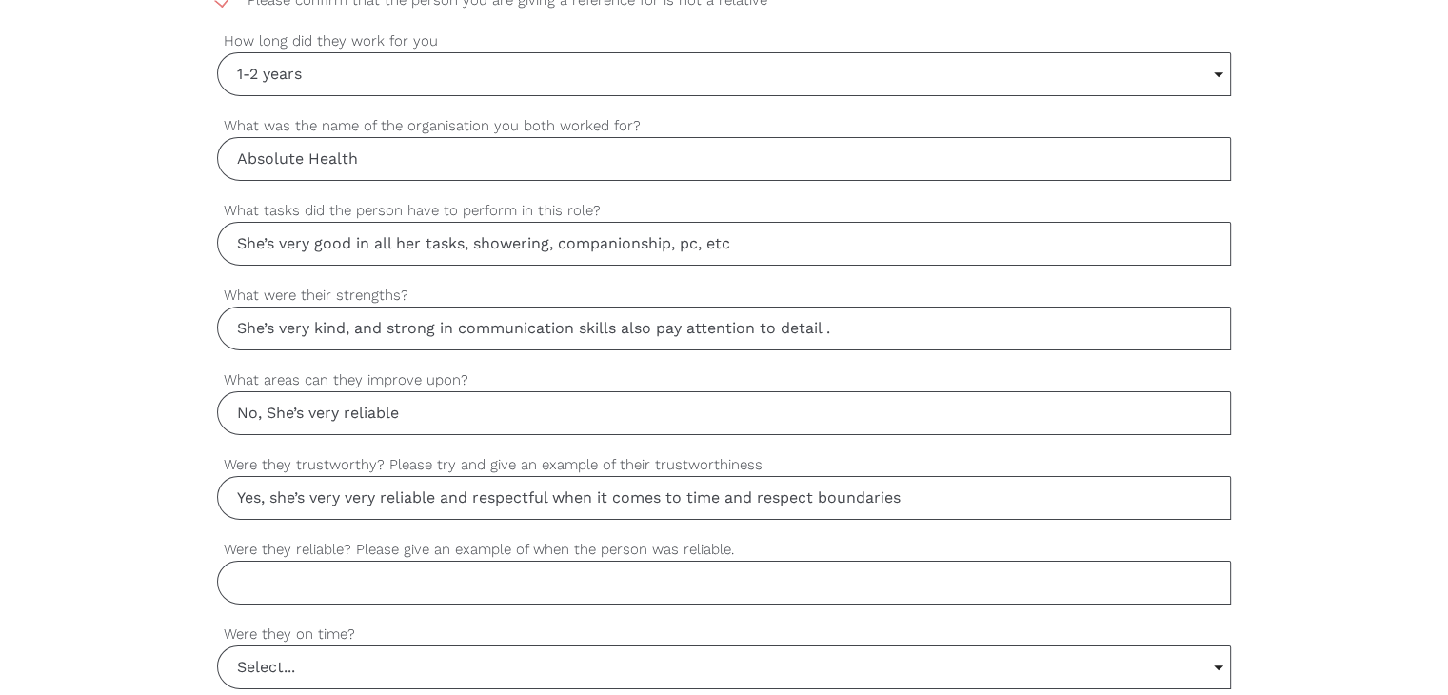
type input "Yes, she’s very very reliable and respectful when it comes to time and respect …"
click at [382, 574] on input "Were they reliable? Please give an example of when the person was reliable." at bounding box center [724, 583] width 1014 height 44
paste input "Yes, very reliable and responsible"
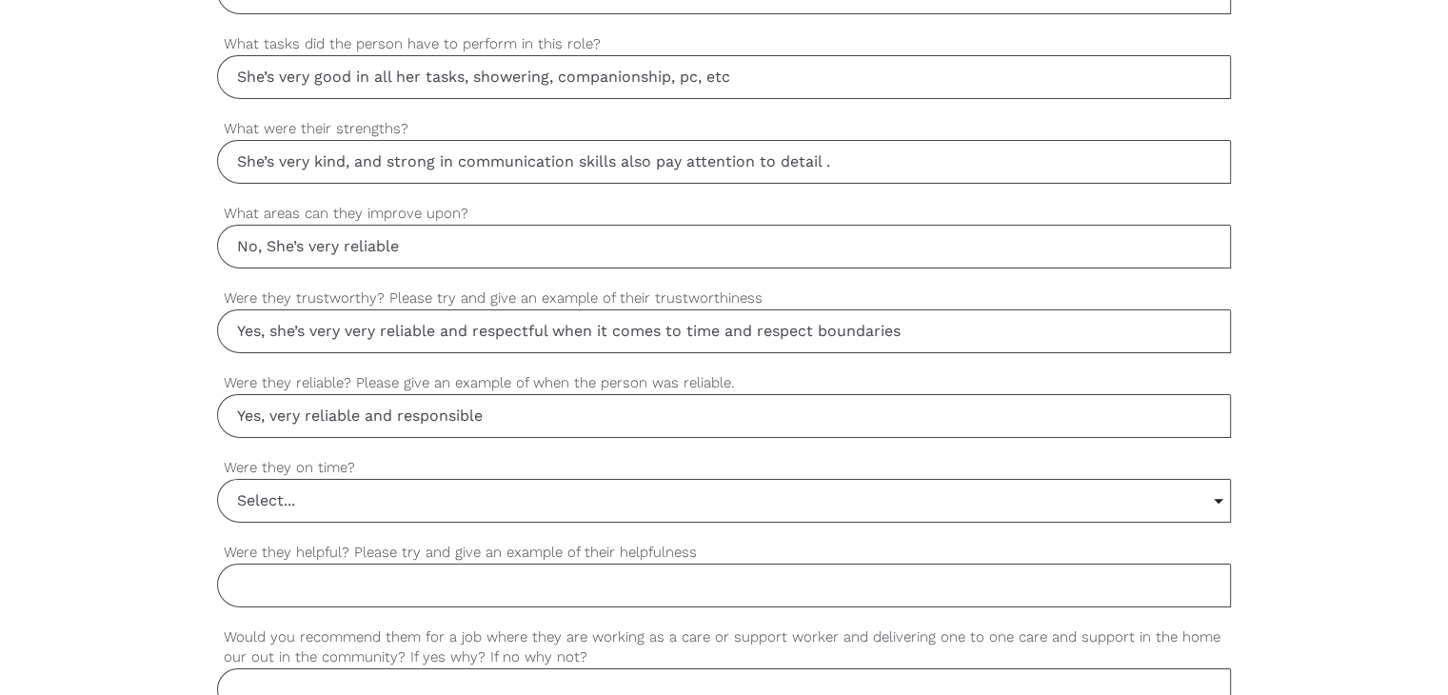
scroll to position [1333, 0]
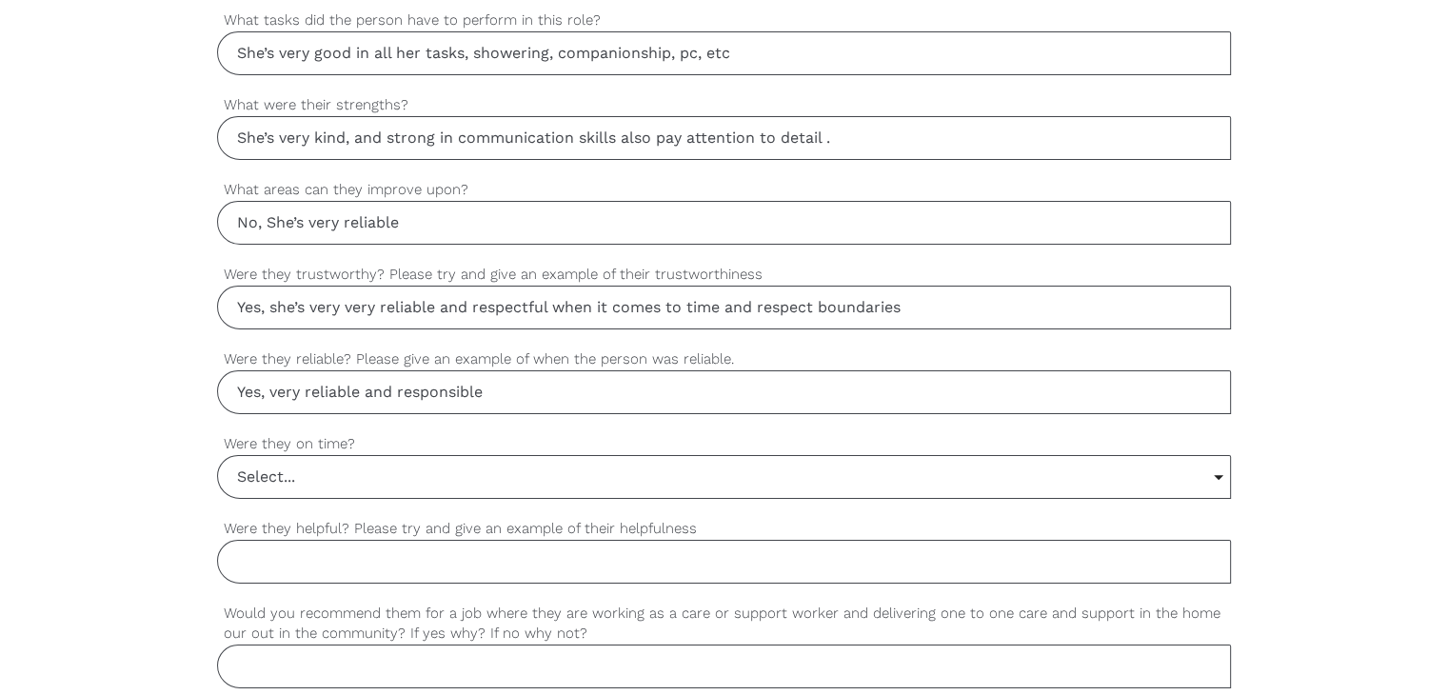
type input "Yes, very reliable and responsible"
click at [299, 470] on input "Select..." at bounding box center [724, 477] width 1012 height 42
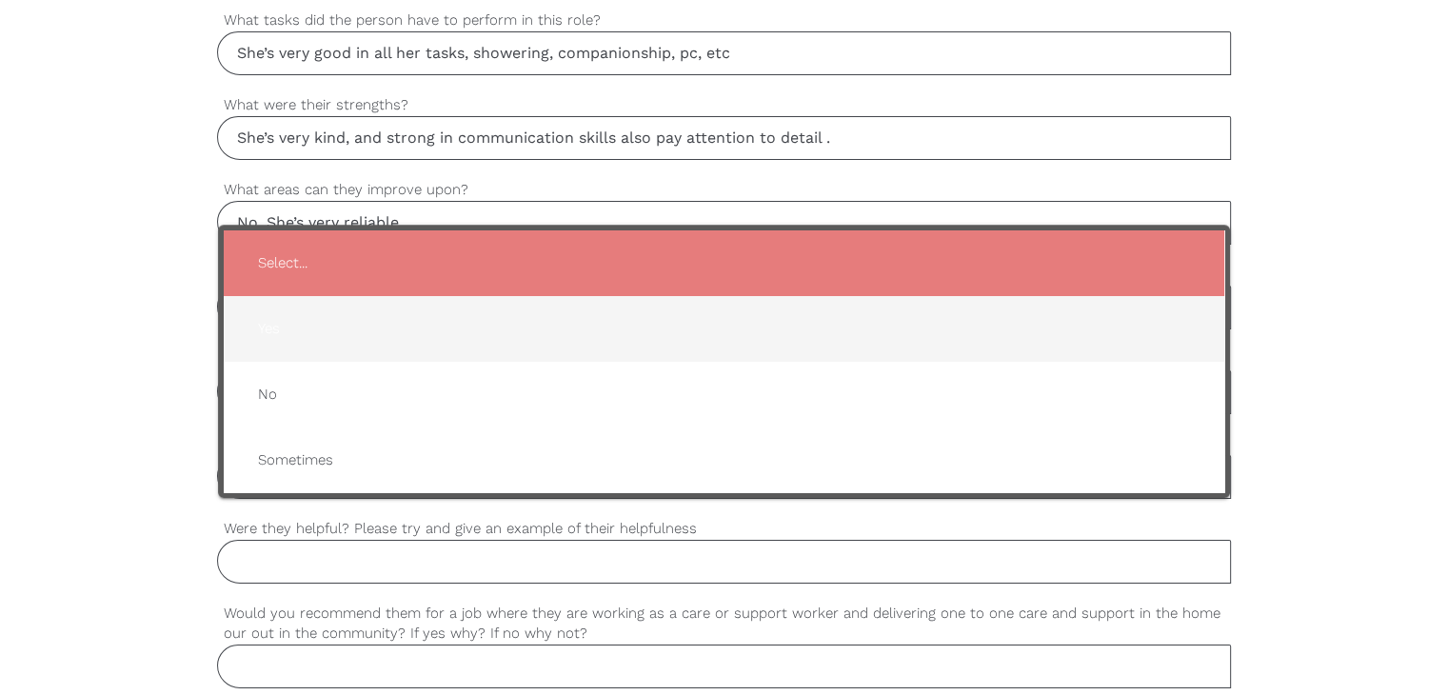
click at [315, 325] on span "Yes" at bounding box center [724, 329] width 963 height 47
type input "Yes"
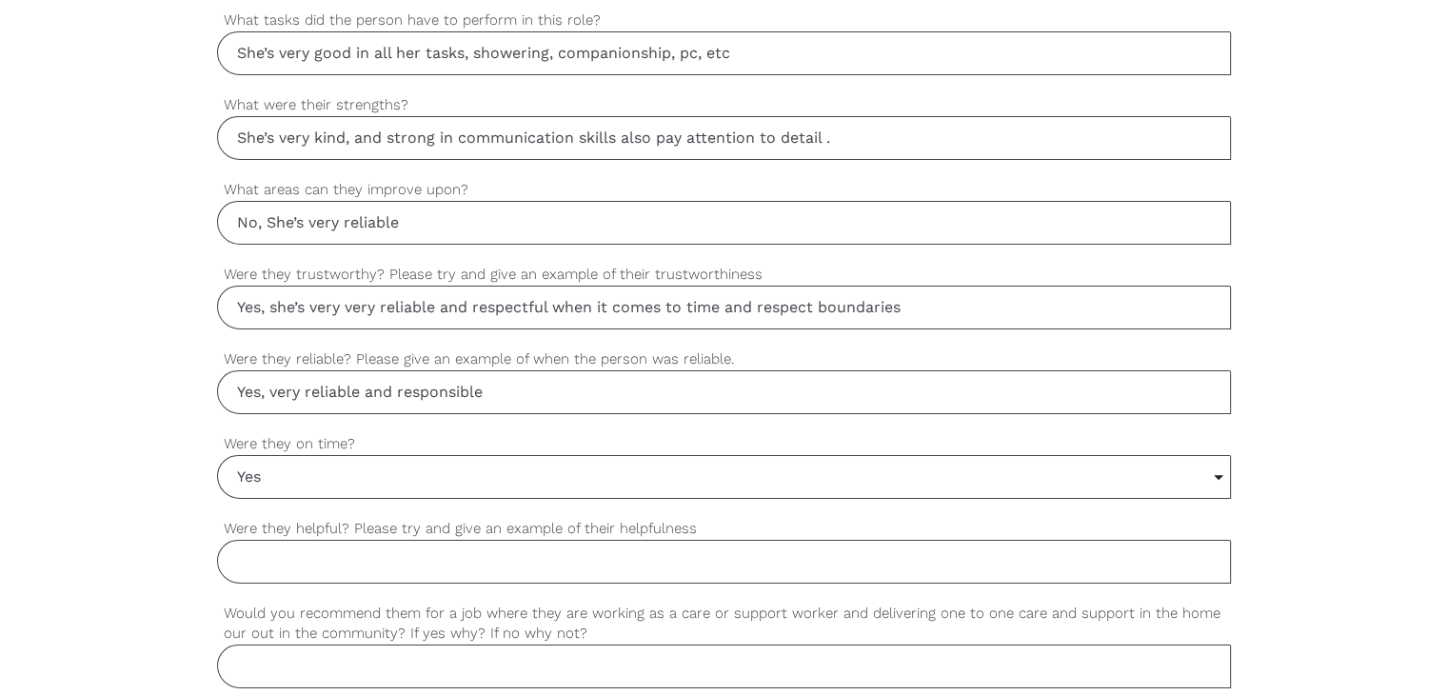
click at [334, 549] on input "Were they helpful? Please try and give an example of their helpfulness" at bounding box center [724, 562] width 1014 height 44
paste input "She’s very helpful and kindness"
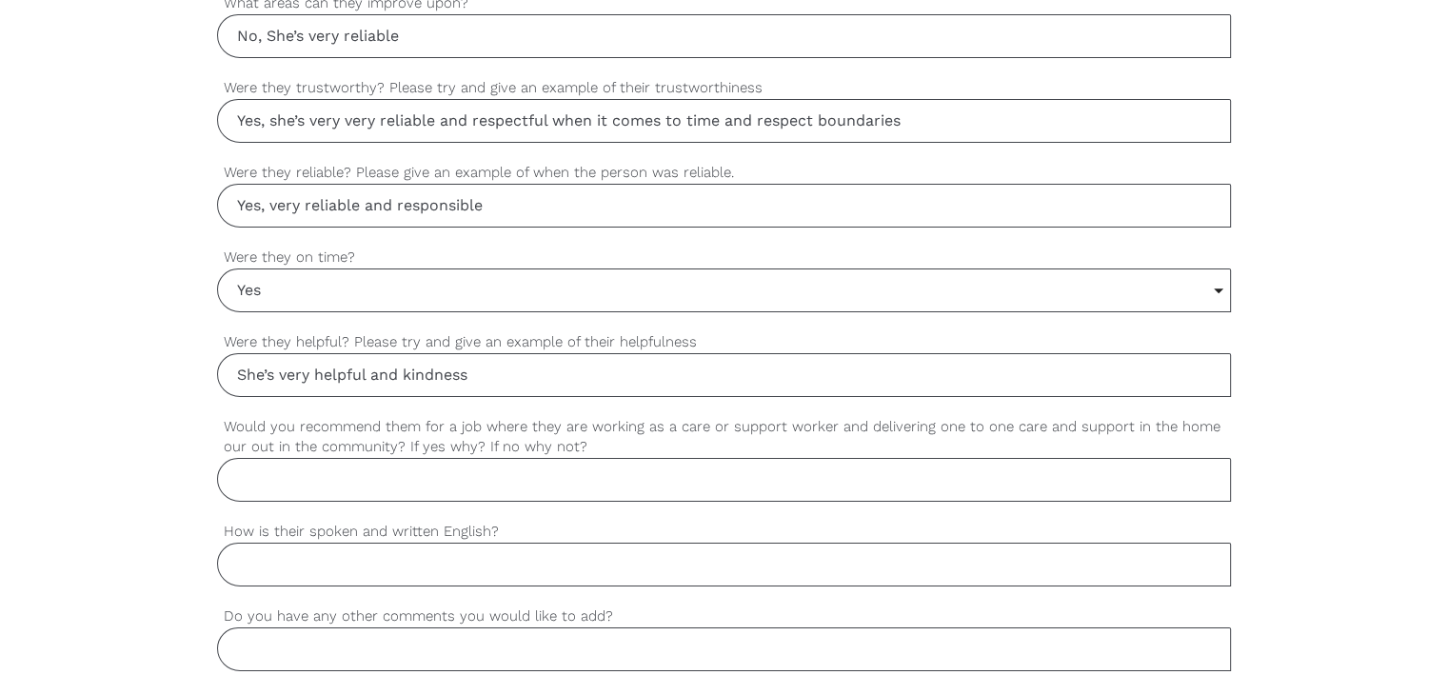
scroll to position [1524, 0]
type input "She’s very helpful and kindness"
click at [359, 464] on input "Would you recommend them for a job where they are working as a care or support …" at bounding box center [724, 476] width 1014 height 44
paste input "Absolutely yes, Kaede is a great support worker and multitasked"
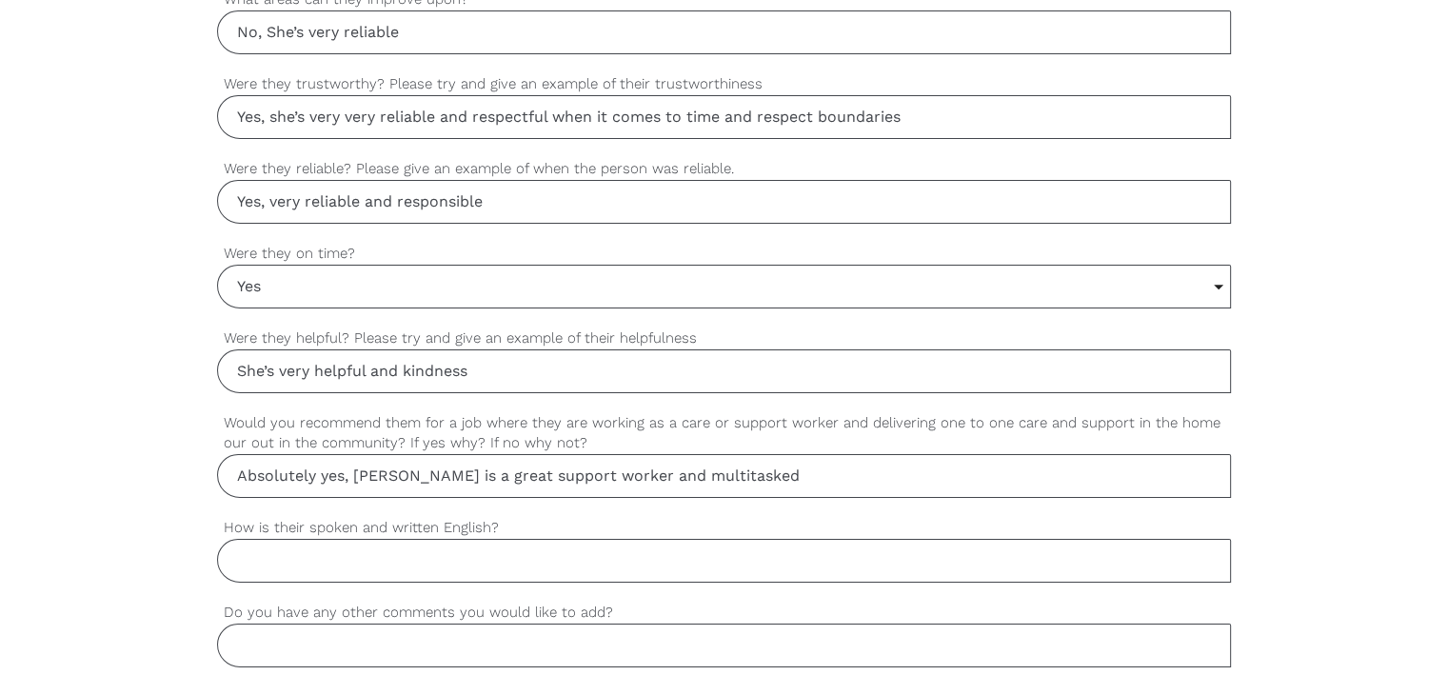
type input "Absolutely yes, Kaede is a great support worker and multitasked"
click at [370, 560] on input "How is their spoken and written English?" at bounding box center [724, 561] width 1014 height 44
paste input "Very good in spoken and written"
type input "Very good in spoken and written"
click at [293, 636] on input "Do you have any other comments you would like to add?" at bounding box center [724, 646] width 1014 height 44
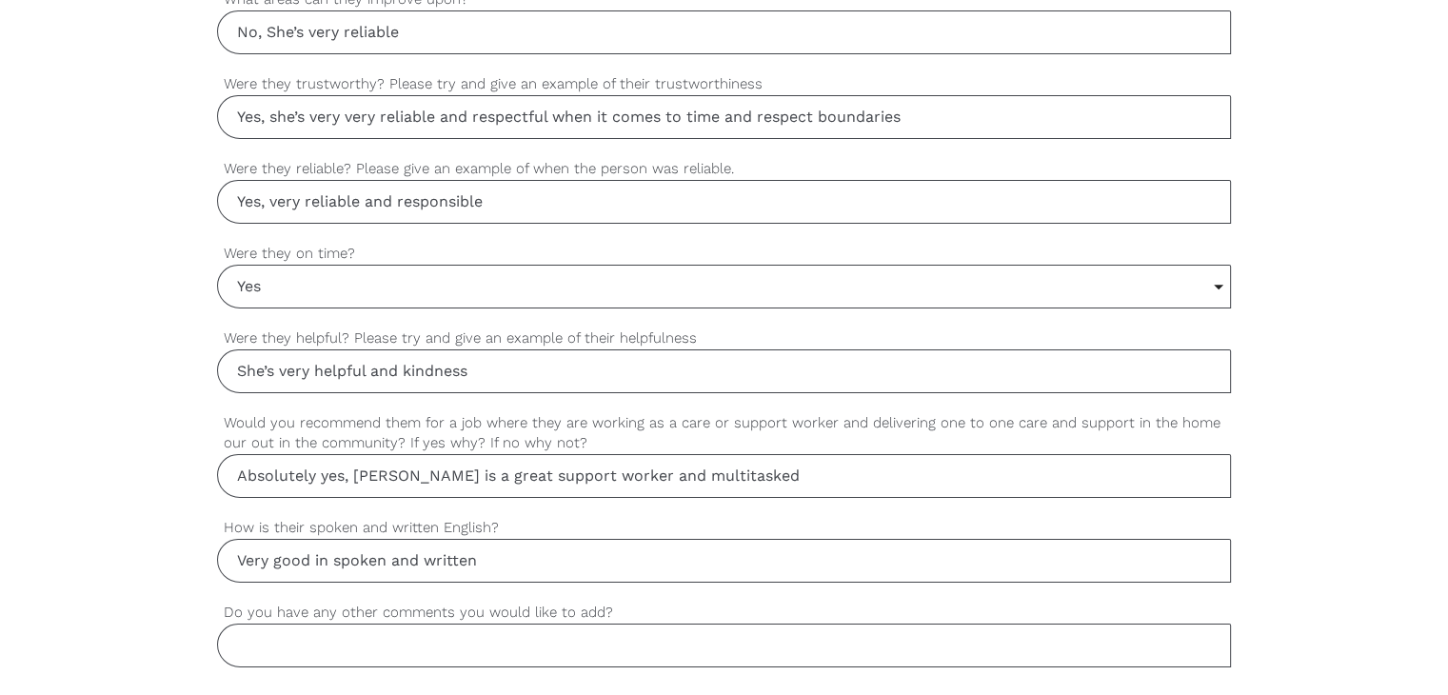
paste input "The company will not regret of employing her"
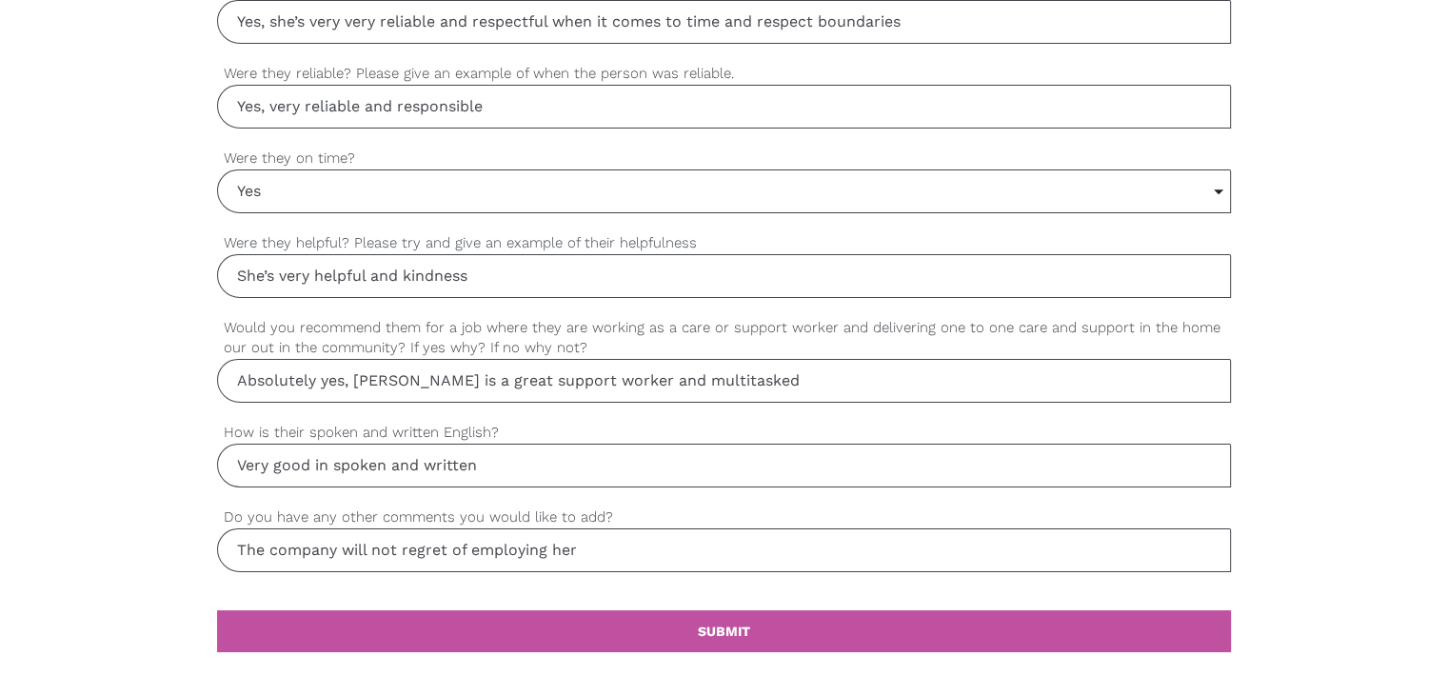
scroll to position [2032, 0]
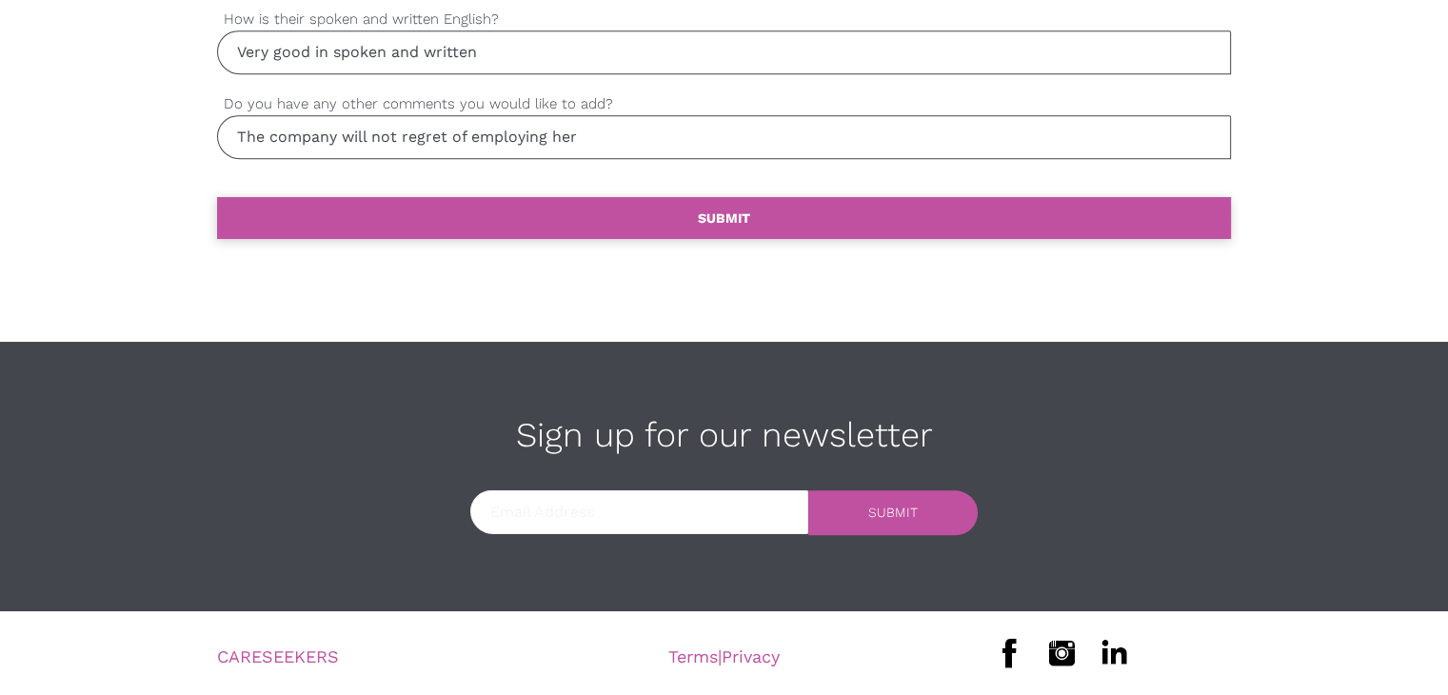
type input "The company will not regret of employing her"
click at [748, 202] on link "settings SUBMIT" at bounding box center [724, 218] width 1014 height 42
